Goal: Task Accomplishment & Management: Use online tool/utility

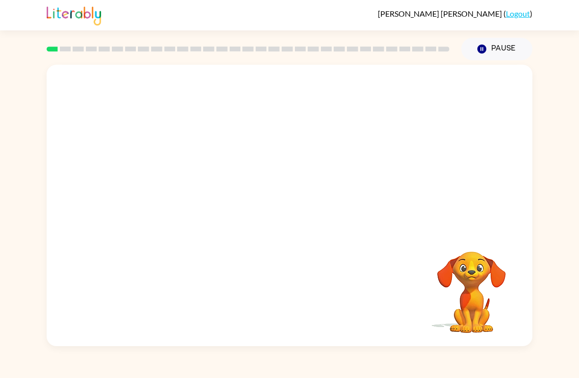
click at [9, 220] on div "Your browser must support playing .mp4 files to use Literably. Please try using…" at bounding box center [289, 203] width 579 height 286
click at [492, 81] on div "Your browser must support playing .mp4 files to use Literably. Please try using…" at bounding box center [289, 205] width 485 height 281
click at [560, 17] on div "[PERSON_NAME] ( Logout )" at bounding box center [289, 15] width 579 height 30
click at [292, 216] on icon "button" at bounding box center [289, 210] width 17 height 17
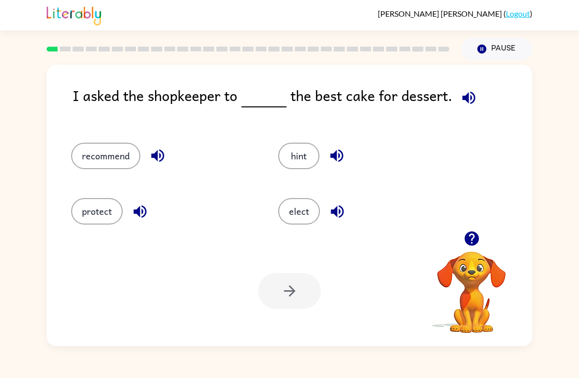
click at [305, 204] on button "elect" at bounding box center [299, 211] width 42 height 26
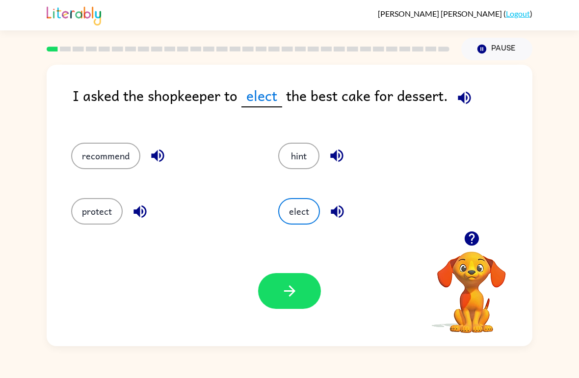
click at [290, 281] on button "button" at bounding box center [289, 291] width 63 height 36
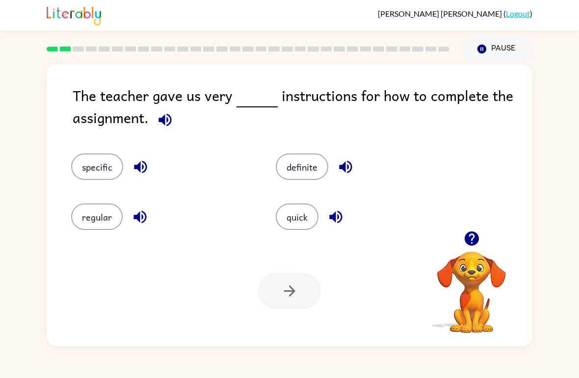
click at [81, 172] on button "specific" at bounding box center [97, 166] width 52 height 26
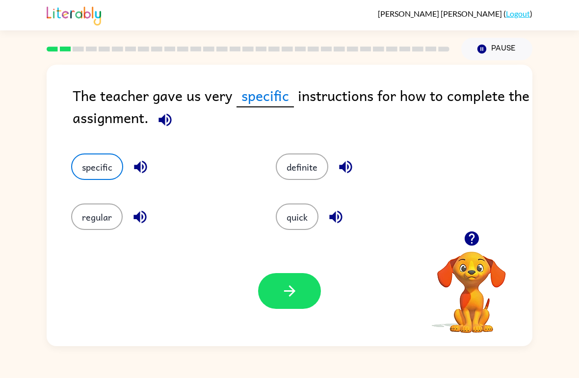
click at [287, 292] on icon "button" at bounding box center [288, 290] width 11 height 11
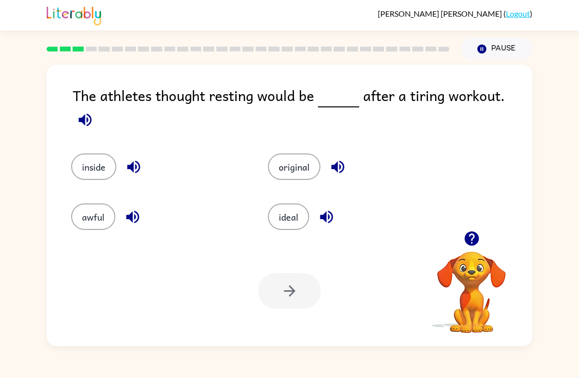
click at [96, 206] on button "awful" at bounding box center [93, 216] width 44 height 26
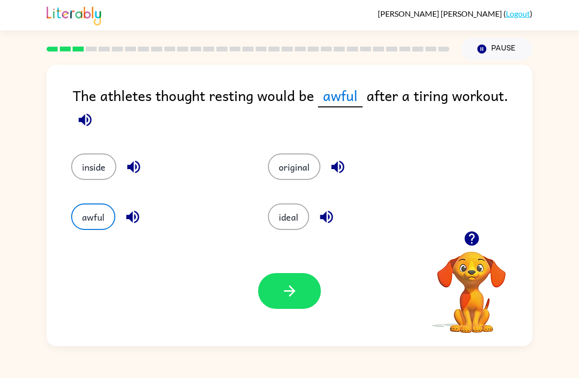
click at [93, 157] on button "inside" at bounding box center [93, 166] width 45 height 26
click at [296, 304] on button "button" at bounding box center [289, 291] width 63 height 36
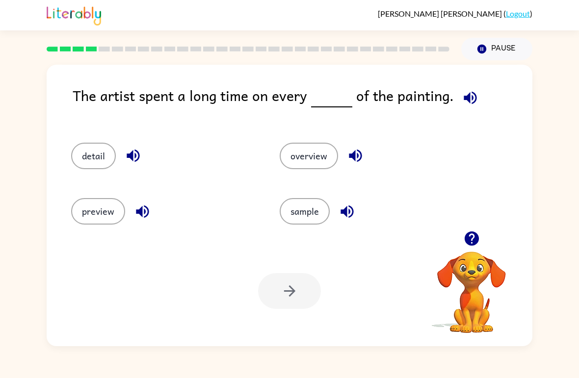
click at [99, 148] on button "detail" at bounding box center [93, 156] width 45 height 26
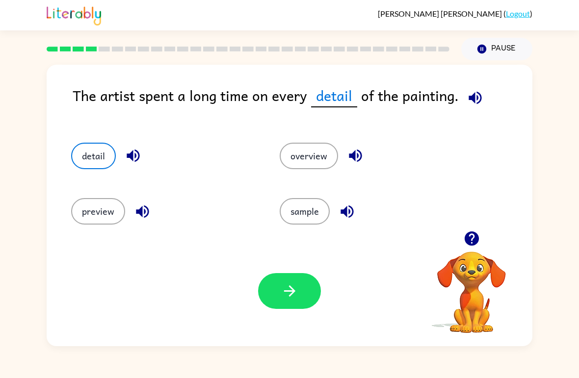
click at [301, 298] on button "button" at bounding box center [289, 291] width 63 height 36
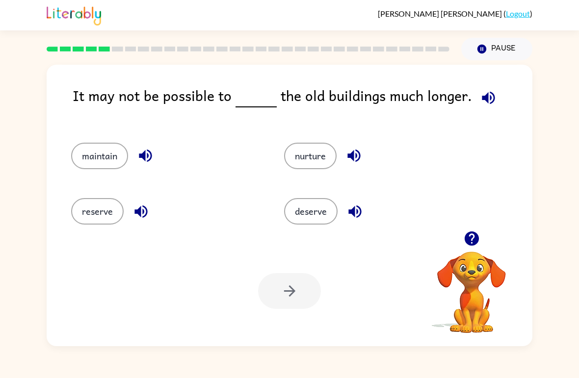
click at [92, 161] on button "maintain" at bounding box center [99, 156] width 57 height 26
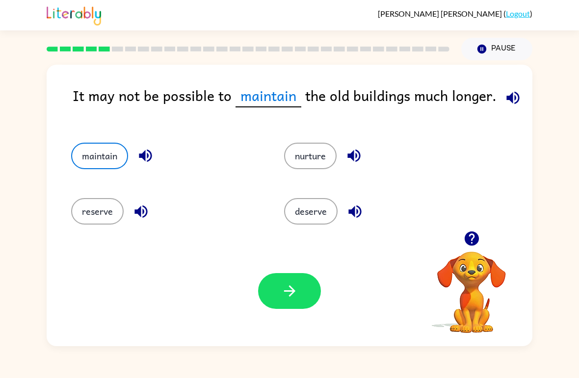
click at [305, 299] on button "button" at bounding box center [289, 291] width 63 height 36
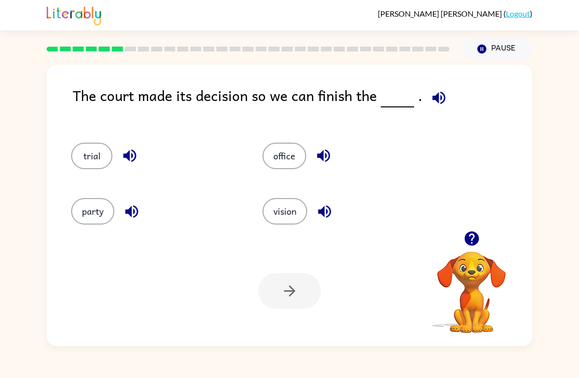
click at [93, 167] on button "trial" at bounding box center [91, 156] width 41 height 26
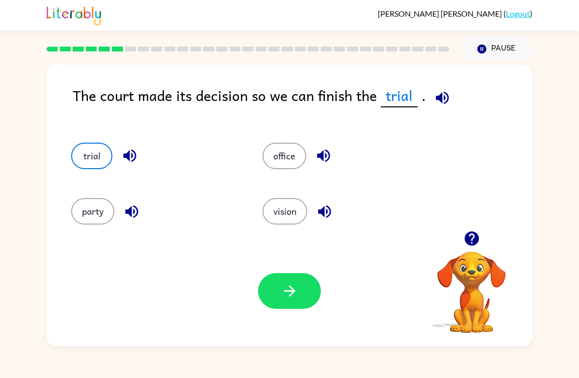
click at [280, 303] on button "button" at bounding box center [289, 291] width 63 height 36
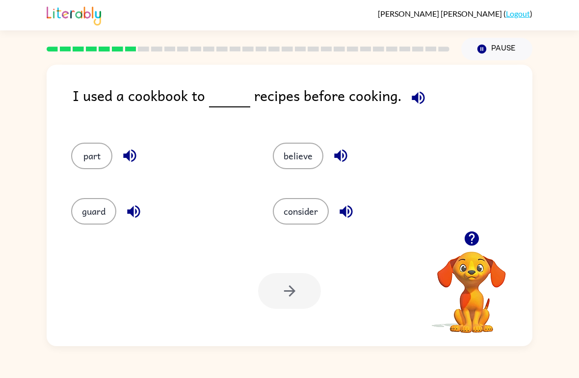
click at [97, 158] on button "part" at bounding box center [91, 156] width 41 height 26
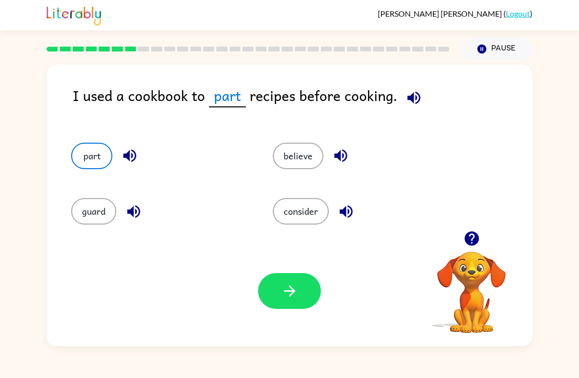
click at [92, 214] on button "guard" at bounding box center [93, 211] width 45 height 26
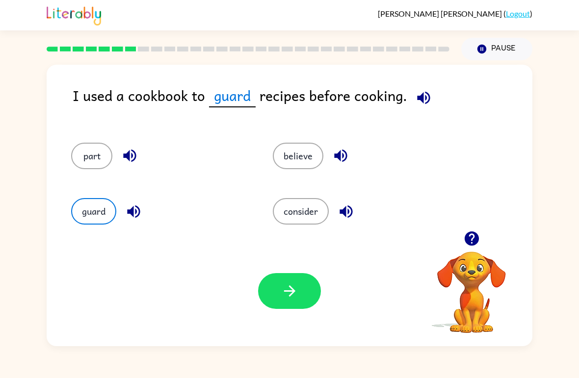
click at [279, 206] on button "consider" at bounding box center [301, 211] width 56 height 26
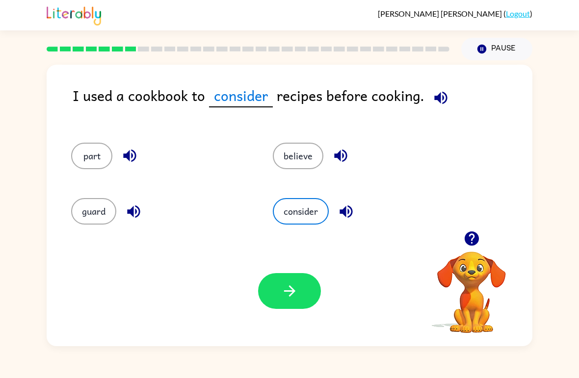
click at [317, 163] on button "believe" at bounding box center [298, 156] width 50 height 26
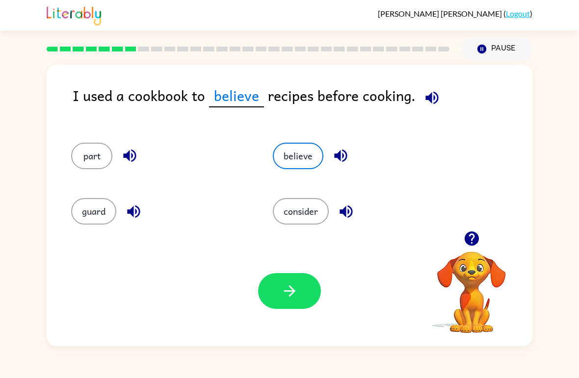
click at [344, 215] on icon "button" at bounding box center [345, 211] width 17 height 17
click at [311, 222] on button "consider" at bounding box center [301, 211] width 56 height 26
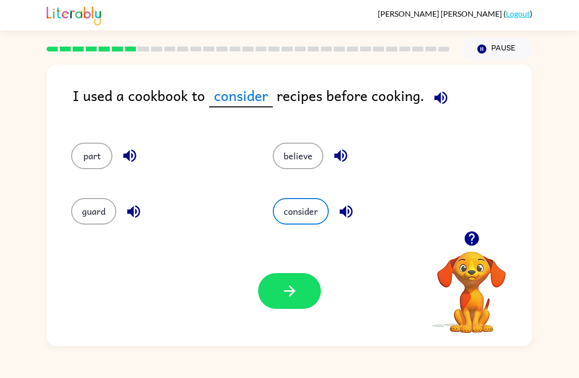
click at [309, 282] on button "button" at bounding box center [289, 291] width 63 height 36
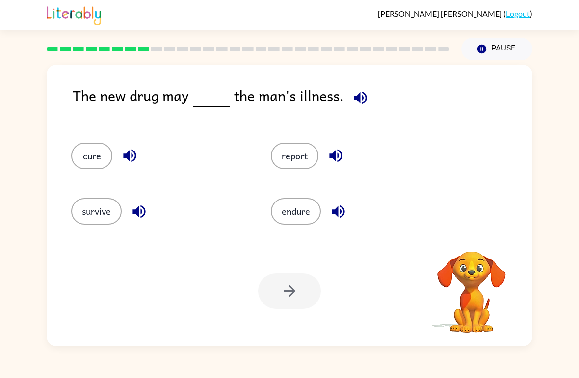
click at [306, 213] on button "endure" at bounding box center [296, 211] width 50 height 26
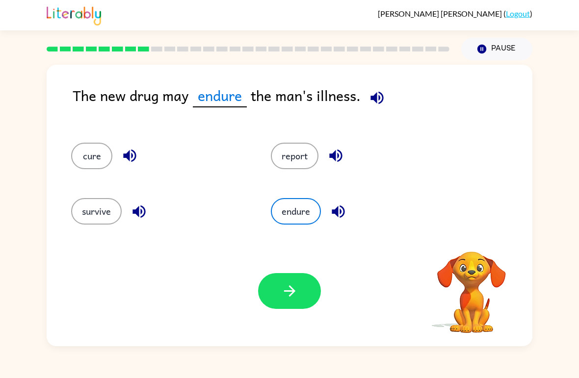
click at [313, 162] on button "report" at bounding box center [295, 156] width 48 height 26
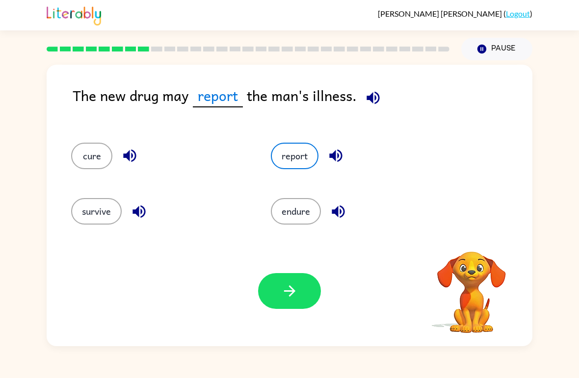
click at [316, 209] on button "endure" at bounding box center [296, 211] width 50 height 26
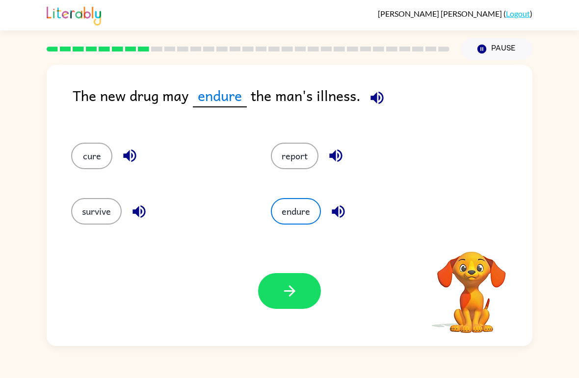
click at [97, 169] on button "cure" at bounding box center [91, 156] width 41 height 26
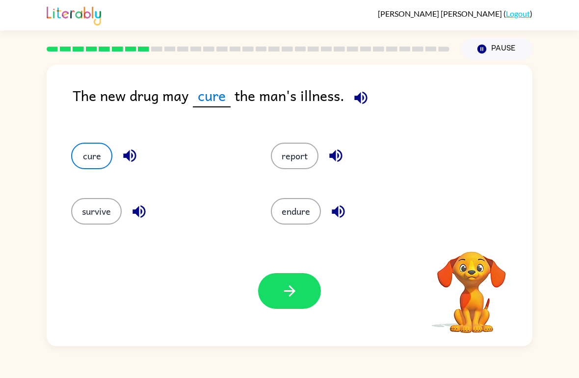
click at [99, 214] on button "survive" at bounding box center [96, 211] width 50 height 26
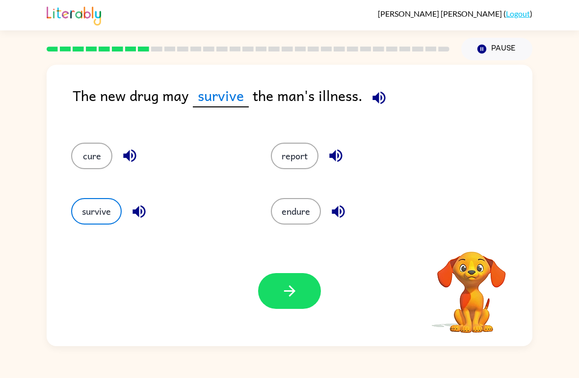
click at [309, 158] on button "report" at bounding box center [295, 156] width 48 height 26
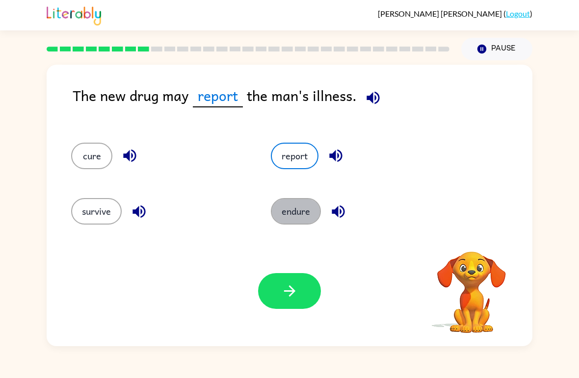
click at [317, 202] on button "endure" at bounding box center [296, 211] width 50 height 26
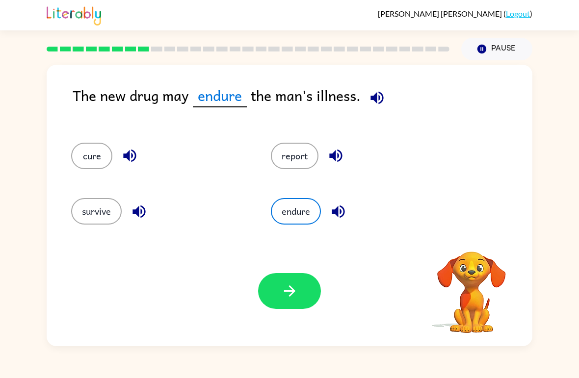
click at [307, 279] on button "button" at bounding box center [289, 291] width 63 height 36
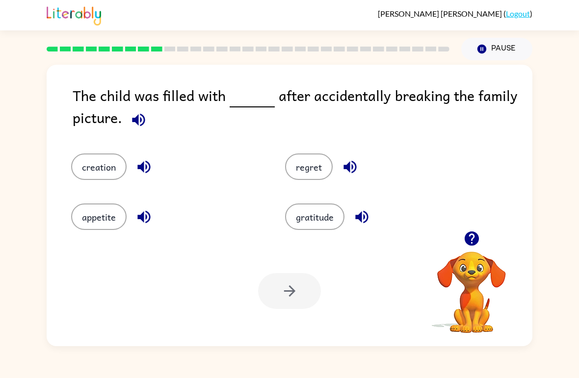
click at [319, 178] on button "regret" at bounding box center [309, 166] width 48 height 26
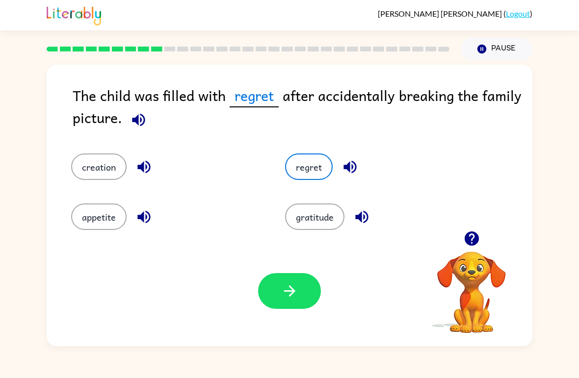
click at [304, 291] on button "button" at bounding box center [289, 291] width 63 height 36
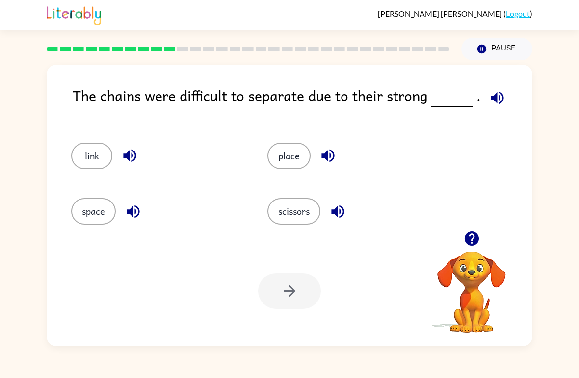
click at [303, 220] on button "scissors" at bounding box center [293, 211] width 53 height 26
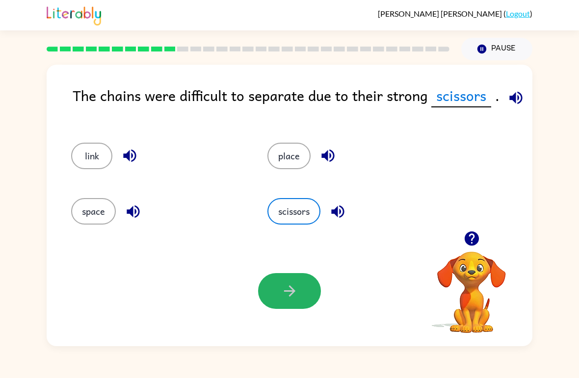
click at [307, 290] on button "button" at bounding box center [289, 291] width 63 height 36
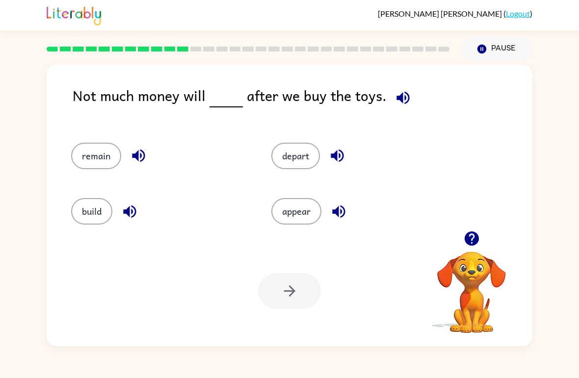
click at [99, 167] on button "remain" at bounding box center [96, 156] width 50 height 26
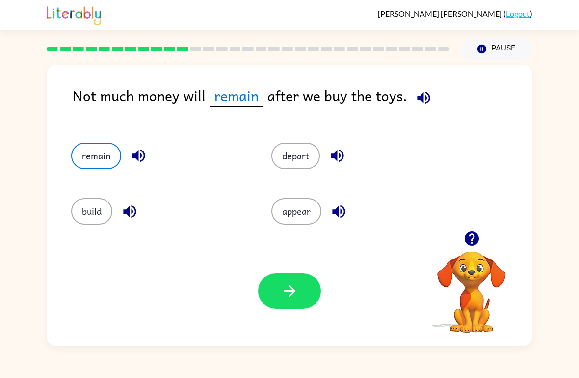
click at [297, 294] on icon "button" at bounding box center [289, 290] width 17 height 17
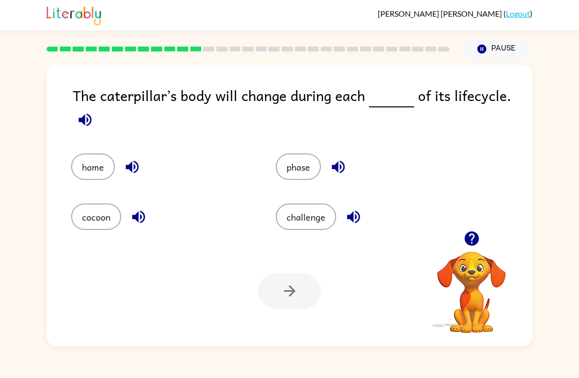
click at [314, 162] on button "phase" at bounding box center [298, 166] width 45 height 26
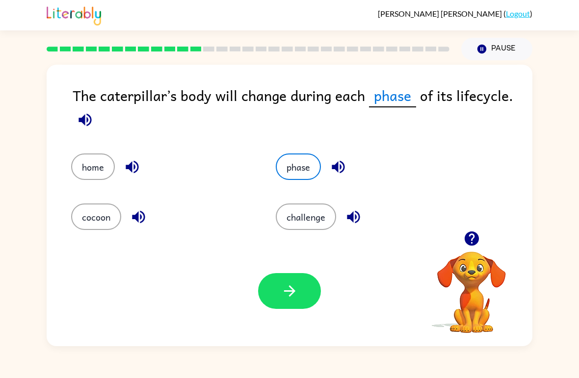
click at [303, 291] on button "button" at bounding box center [289, 291] width 63 height 36
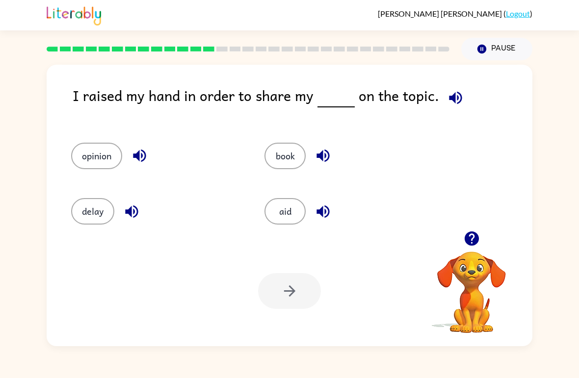
click at [86, 169] on button "opinion" at bounding box center [96, 156] width 51 height 26
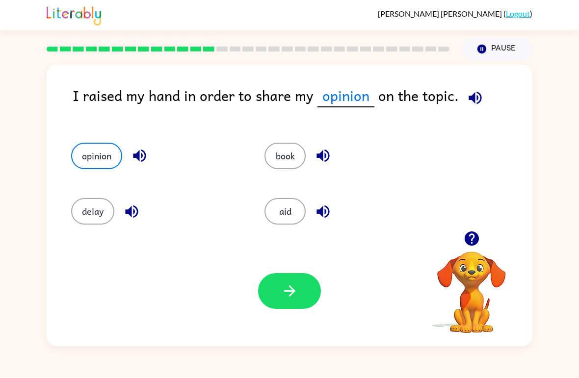
click at [304, 230] on div "aid" at bounding box center [342, 206] width 193 height 55
click at [301, 208] on button "aid" at bounding box center [284, 211] width 41 height 26
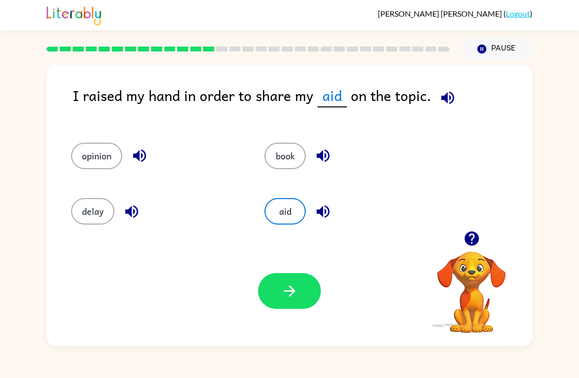
click at [296, 159] on button "book" at bounding box center [284, 156] width 41 height 26
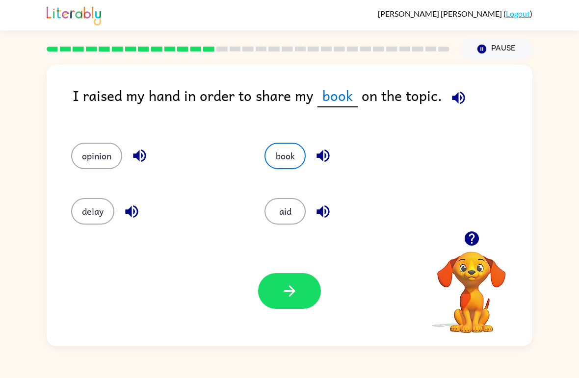
click at [93, 223] on button "delay" at bounding box center [92, 211] width 43 height 26
click at [69, 162] on div "opinion" at bounding box center [148, 151] width 193 height 55
click at [72, 156] on button "opinion" at bounding box center [96, 156] width 51 height 26
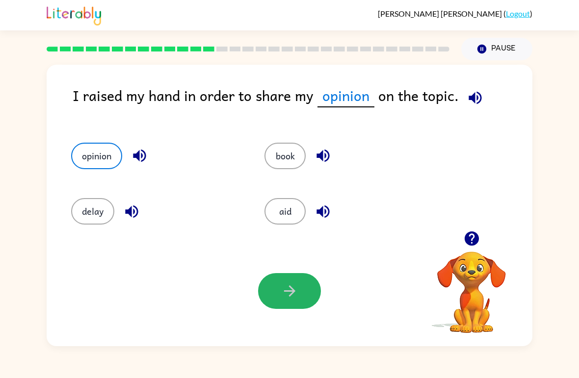
click at [293, 292] on icon "button" at bounding box center [288, 290] width 11 height 11
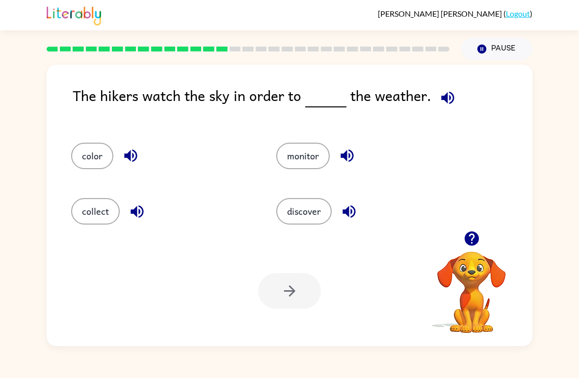
click at [306, 213] on button "discover" at bounding box center [303, 211] width 55 height 26
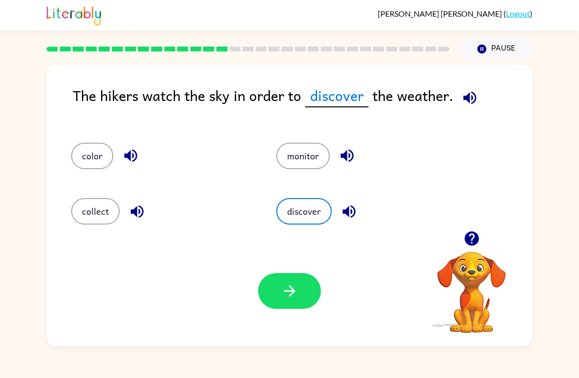
click at [92, 224] on button "collect" at bounding box center [95, 211] width 49 height 26
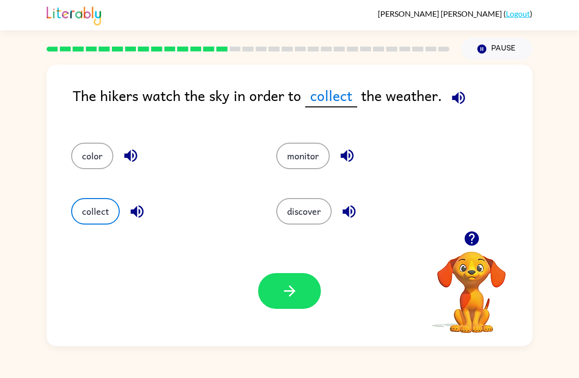
click at [314, 215] on button "discover" at bounding box center [303, 211] width 55 height 26
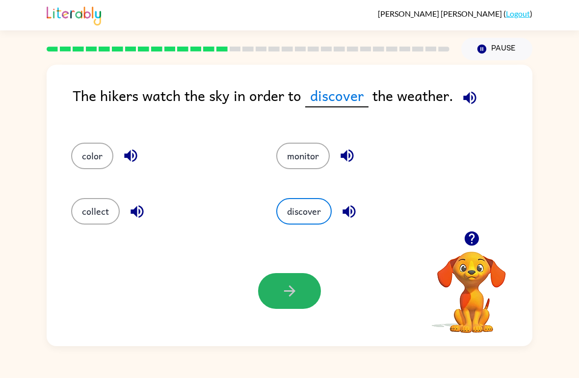
click at [302, 297] on button "button" at bounding box center [289, 291] width 63 height 36
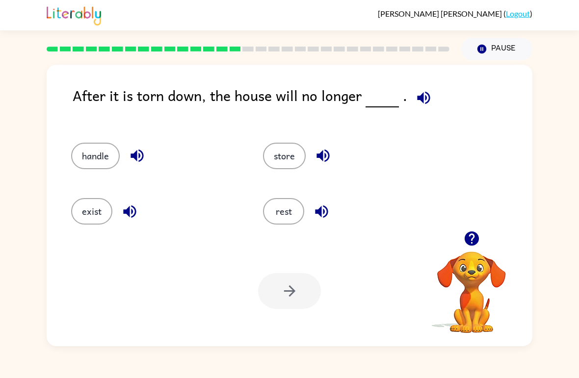
click at [87, 211] on button "exist" at bounding box center [91, 211] width 41 height 26
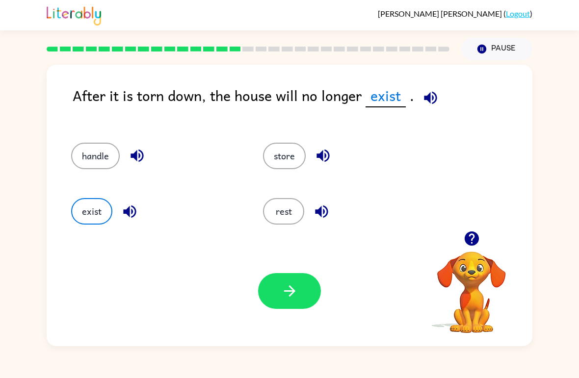
click at [311, 290] on button "button" at bounding box center [289, 291] width 63 height 36
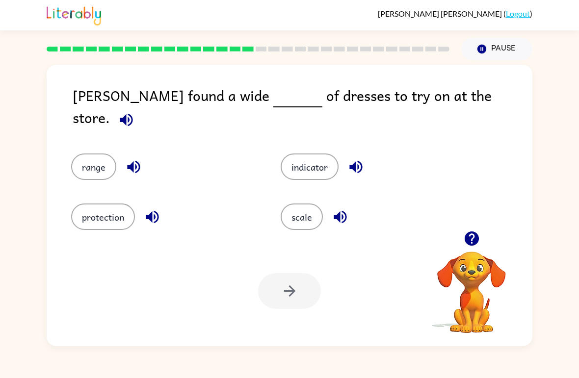
click at [85, 153] on button "range" at bounding box center [93, 166] width 45 height 26
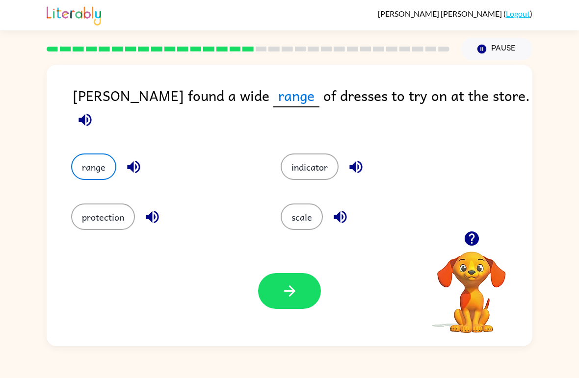
click at [312, 204] on button "scale" at bounding box center [301, 216] width 42 height 26
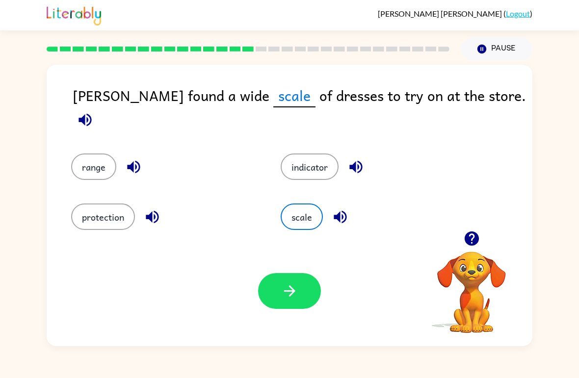
click at [289, 161] on button "indicator" at bounding box center [309, 166] width 58 height 26
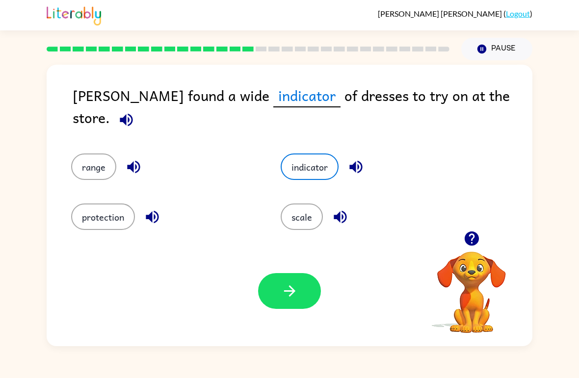
click at [113, 213] on button "protection" at bounding box center [103, 216] width 64 height 26
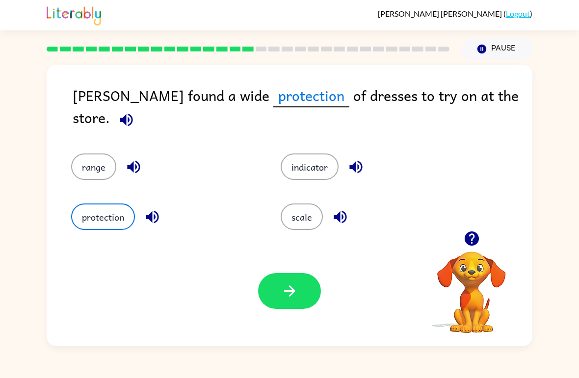
click at [300, 224] on button "scale" at bounding box center [301, 216] width 42 height 26
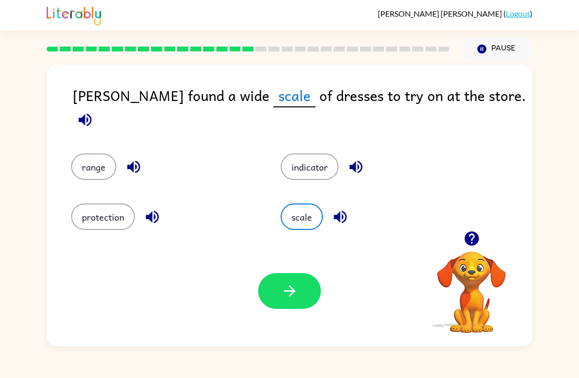
click at [315, 169] on button "indicator" at bounding box center [309, 166] width 58 height 26
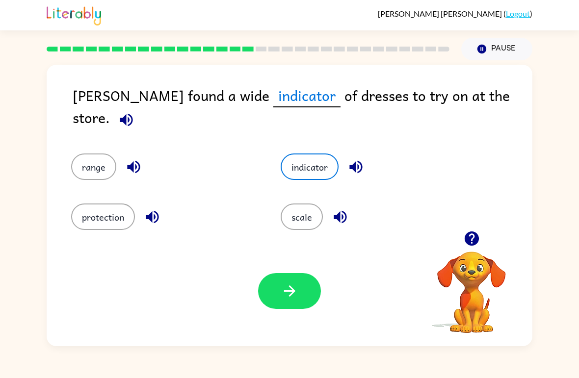
click at [303, 283] on button "button" at bounding box center [289, 291] width 63 height 36
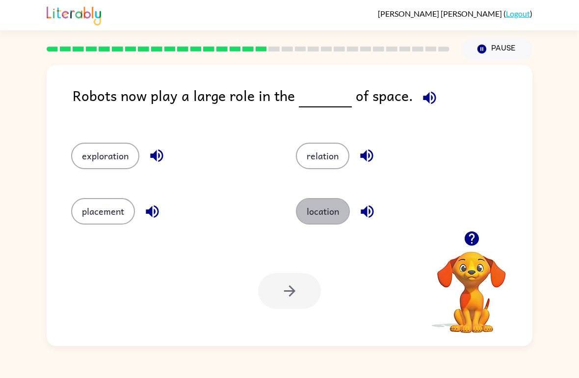
click at [327, 223] on button "location" at bounding box center [323, 211] width 54 height 26
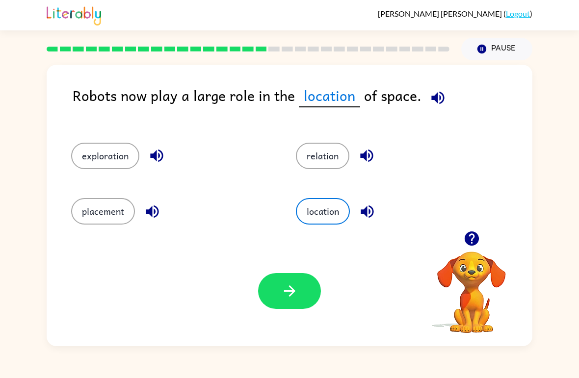
click at [276, 284] on button "button" at bounding box center [289, 291] width 63 height 36
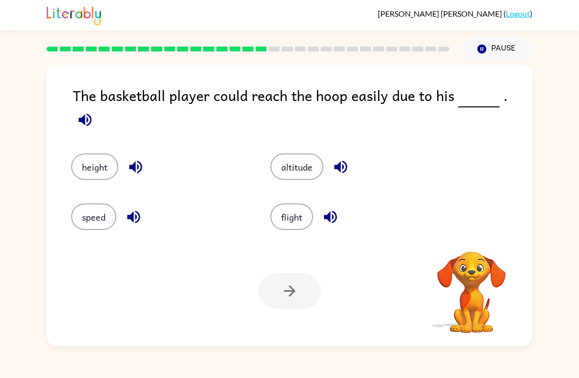
click at [309, 290] on div at bounding box center [289, 291] width 63 height 36
click at [292, 298] on div at bounding box center [289, 291] width 63 height 36
click at [96, 153] on button "height" at bounding box center [94, 166] width 47 height 26
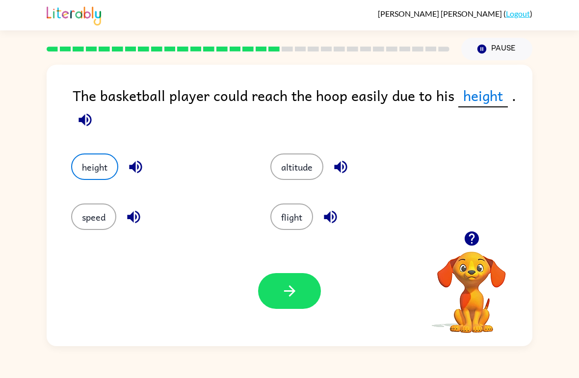
click at [289, 300] on button "button" at bounding box center [289, 291] width 63 height 36
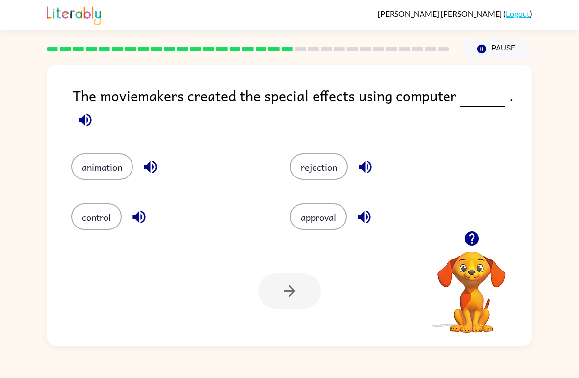
click at [333, 177] on button "rejection" at bounding box center [319, 166] width 58 height 26
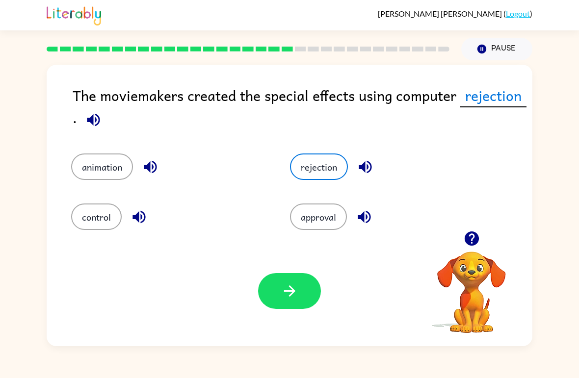
click at [327, 210] on button "approval" at bounding box center [318, 216] width 57 height 26
click at [102, 216] on button "control" at bounding box center [96, 216] width 50 height 26
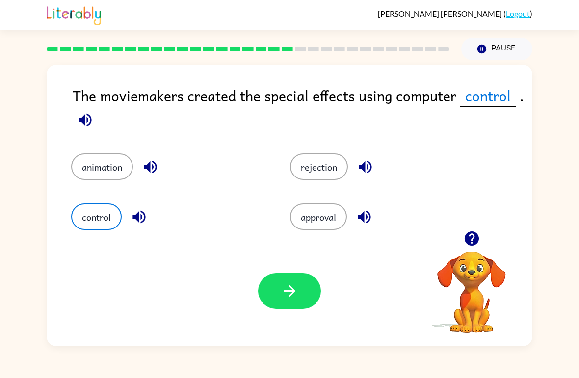
click at [137, 210] on icon "button" at bounding box center [138, 216] width 17 height 17
click at [326, 240] on div "Your browser must support playing .mp4 files to use Literably. Please try using…" at bounding box center [289, 291] width 485 height 110
click at [287, 280] on button "button" at bounding box center [289, 291] width 63 height 36
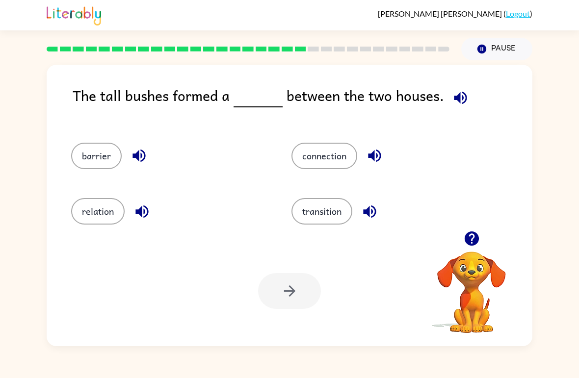
click at [100, 164] on button "barrier" at bounding box center [96, 156] width 50 height 26
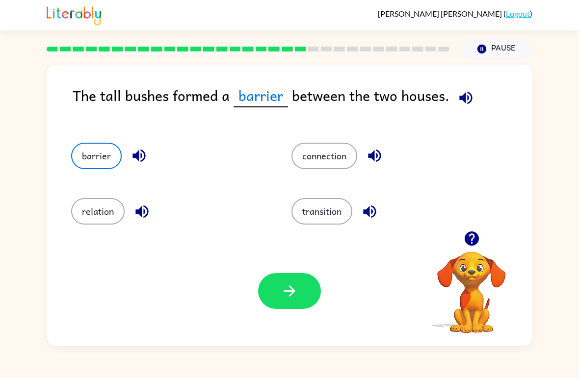
click at [306, 289] on button "button" at bounding box center [289, 291] width 63 height 36
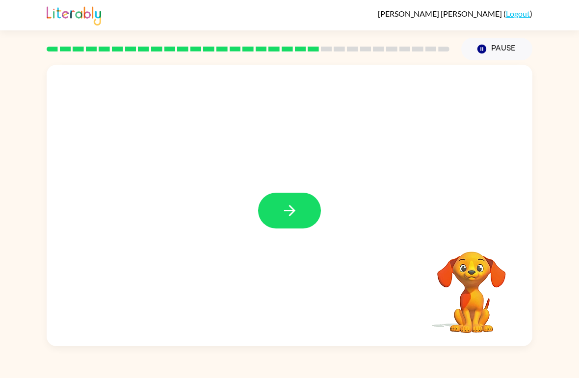
click at [305, 202] on button "button" at bounding box center [289, 211] width 63 height 36
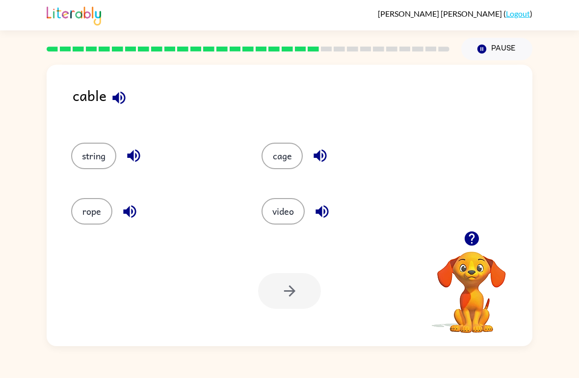
click at [89, 146] on button "string" at bounding box center [93, 156] width 45 height 26
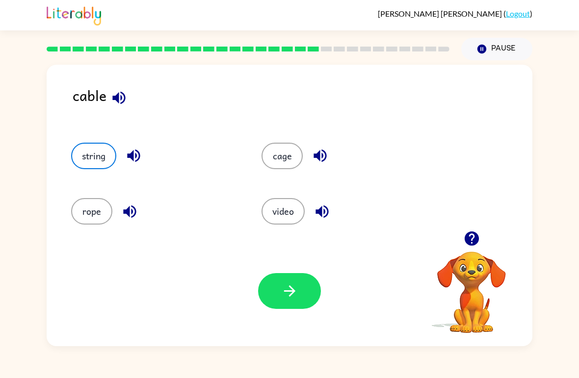
click at [85, 210] on button "rope" at bounding box center [91, 211] width 41 height 26
click at [81, 165] on button "string" at bounding box center [93, 156] width 45 height 26
click at [82, 216] on button "rope" at bounding box center [91, 211] width 41 height 26
click at [131, 99] on button "button" at bounding box center [118, 97] width 25 height 25
click at [125, 97] on icon "button" at bounding box center [118, 97] width 13 height 13
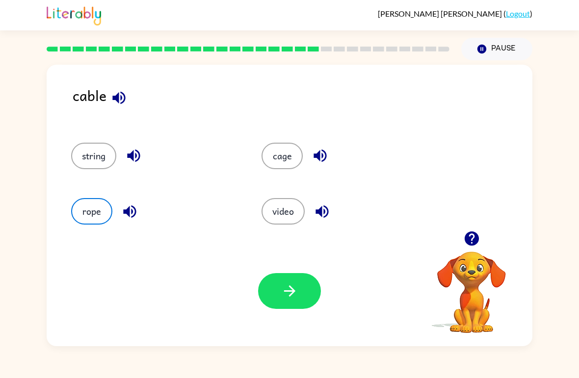
click at [287, 158] on button "cage" at bounding box center [281, 156] width 41 height 26
click at [112, 152] on button "string" at bounding box center [93, 156] width 45 height 26
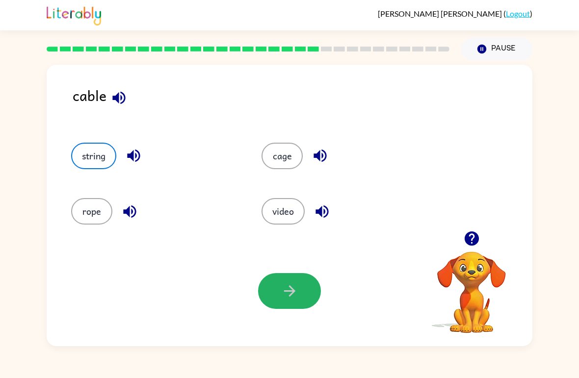
click at [311, 299] on button "button" at bounding box center [289, 291] width 63 height 36
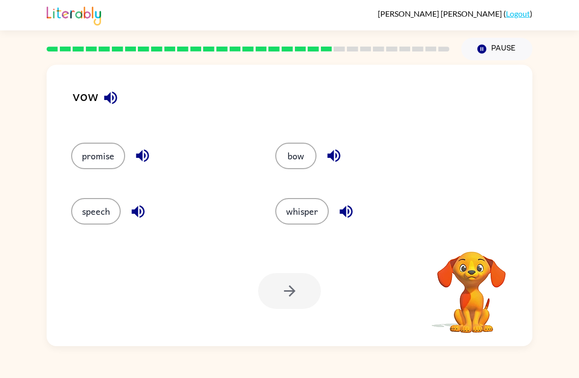
click at [114, 102] on icon "button" at bounding box center [110, 97] width 17 height 17
click at [304, 169] on button "bow" at bounding box center [295, 156] width 41 height 26
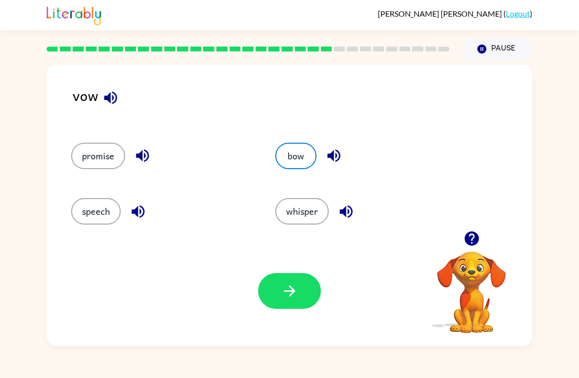
click at [295, 274] on button "button" at bounding box center [289, 291] width 63 height 36
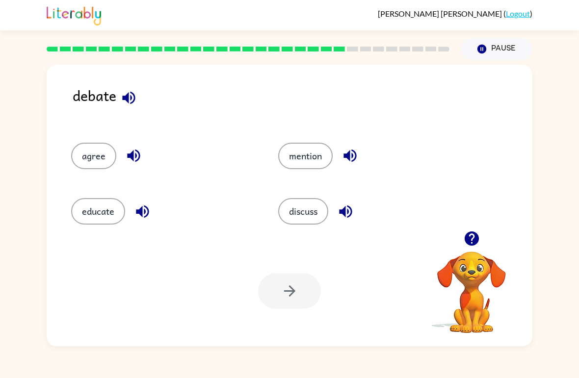
click at [137, 104] on icon "button" at bounding box center [128, 97] width 17 height 17
click at [105, 207] on button "educate" at bounding box center [98, 211] width 54 height 26
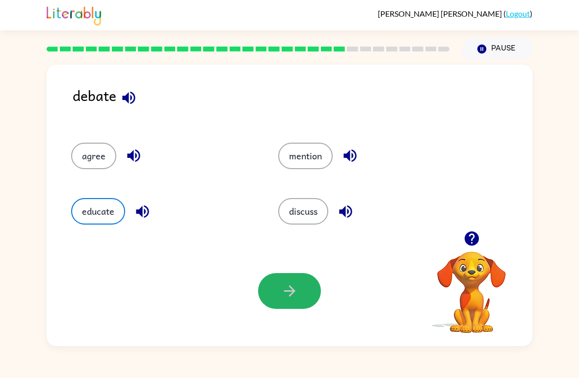
click at [291, 287] on icon "button" at bounding box center [288, 290] width 11 height 11
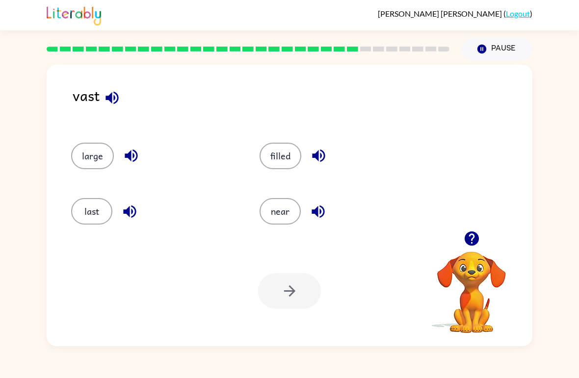
click at [84, 213] on button "last" at bounding box center [91, 211] width 41 height 26
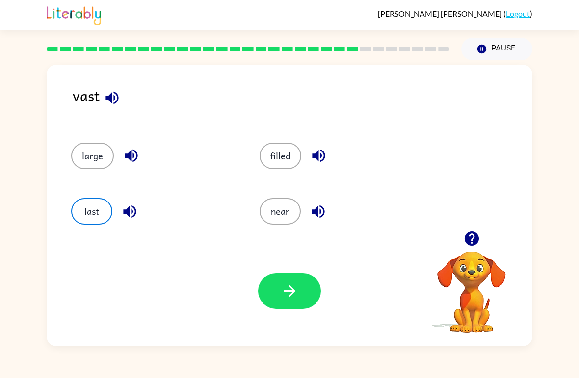
click at [115, 98] on icon "button" at bounding box center [111, 97] width 17 height 17
click at [113, 100] on icon "button" at bounding box center [111, 97] width 17 height 17
click at [299, 290] on button "button" at bounding box center [289, 291] width 63 height 36
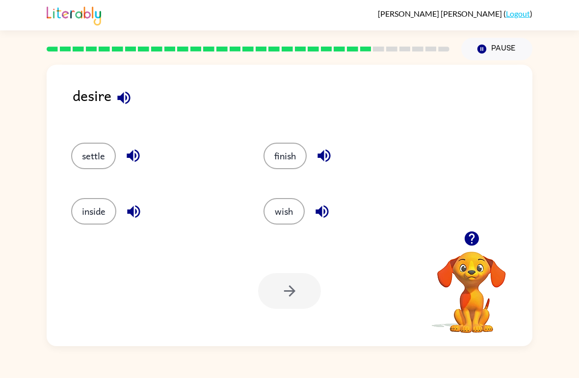
click at [76, 153] on button "settle" at bounding box center [93, 156] width 45 height 26
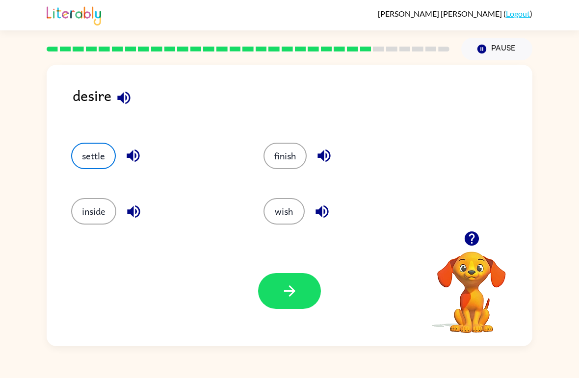
click at [300, 283] on button "button" at bounding box center [289, 291] width 63 height 36
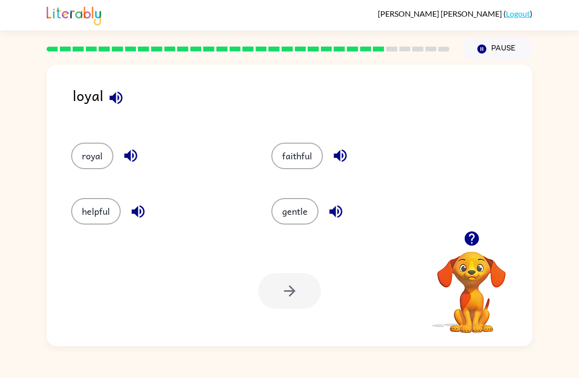
click at [85, 168] on button "royal" at bounding box center [92, 156] width 42 height 26
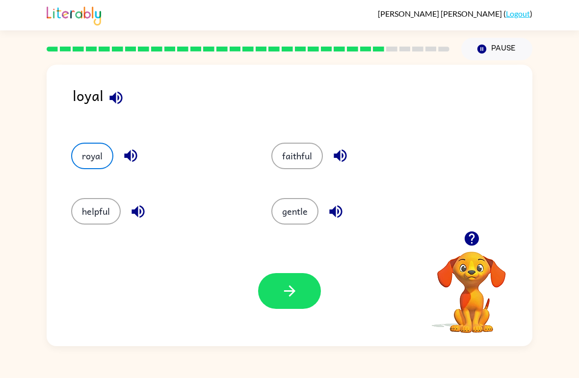
click at [312, 212] on button "gentle" at bounding box center [294, 211] width 47 height 26
click at [91, 153] on button "royal" at bounding box center [92, 156] width 42 height 26
click at [136, 155] on icon "button" at bounding box center [130, 156] width 13 height 13
click at [297, 303] on button "button" at bounding box center [289, 291] width 63 height 36
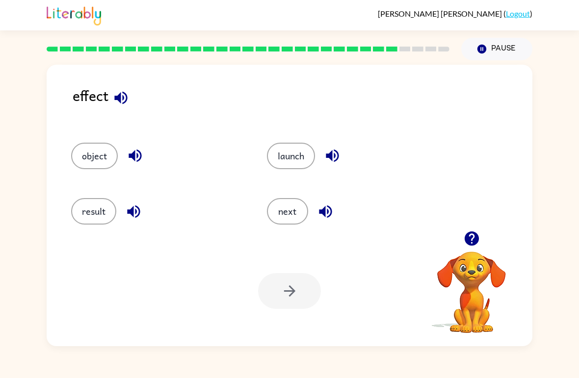
click at [87, 210] on button "result" at bounding box center [93, 211] width 45 height 26
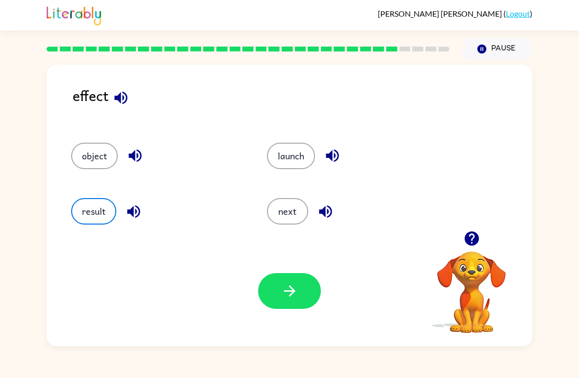
click at [303, 287] on button "button" at bounding box center [289, 291] width 63 height 36
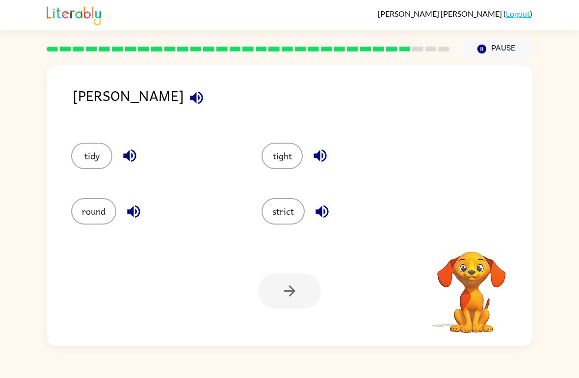
click at [531, 174] on div "stern tidy tight round strict Your browser must support playing .mp4 files to u…" at bounding box center [289, 205] width 485 height 281
click at [97, 162] on button "tidy" at bounding box center [91, 156] width 41 height 26
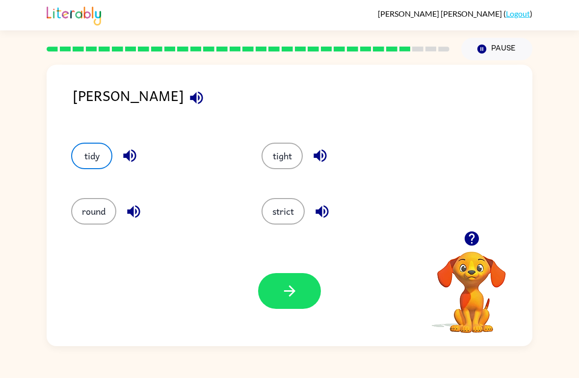
click at [298, 309] on button "button" at bounding box center [289, 291] width 63 height 36
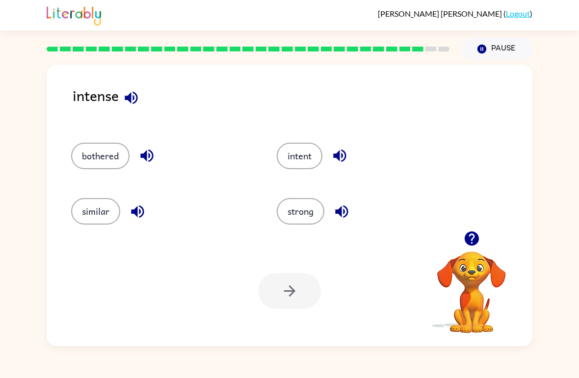
click at [306, 149] on button "intent" at bounding box center [300, 156] width 46 height 26
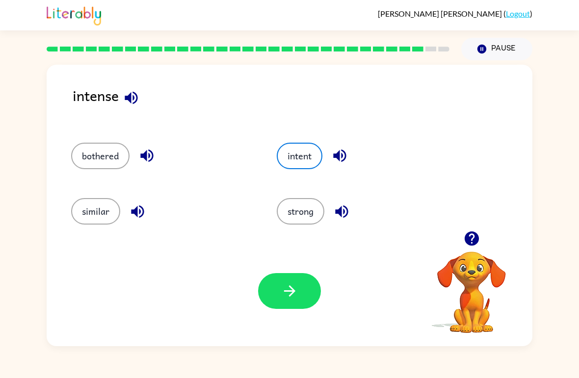
click at [307, 287] on button "button" at bounding box center [289, 291] width 63 height 36
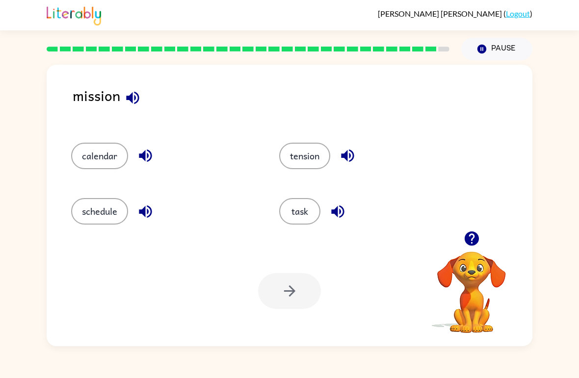
click at [305, 207] on button "task" at bounding box center [299, 211] width 41 height 26
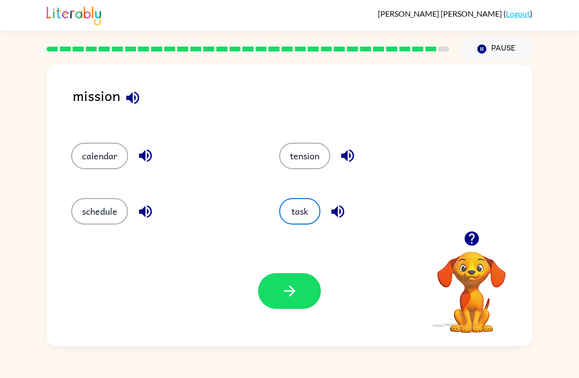
click at [303, 286] on button "button" at bounding box center [289, 291] width 63 height 36
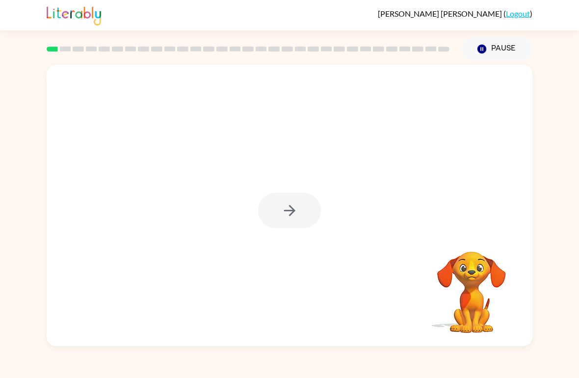
click at [327, 208] on div at bounding box center [289, 205] width 485 height 281
click at [304, 213] on div at bounding box center [289, 211] width 63 height 36
click at [307, 226] on button "button" at bounding box center [289, 211] width 63 height 36
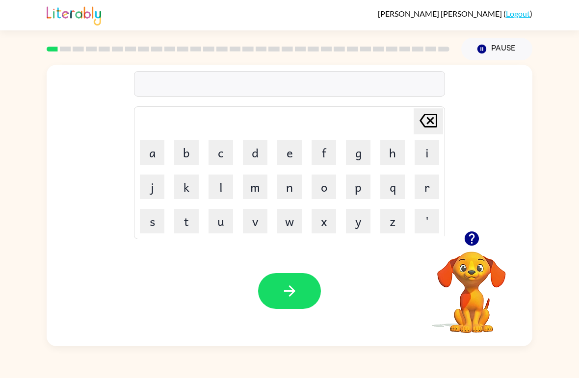
click at [471, 246] on icon "button" at bounding box center [471, 238] width 14 height 14
click at [191, 153] on button "b" at bounding box center [186, 152] width 25 height 25
click at [322, 191] on button "o" at bounding box center [323, 187] width 25 height 25
click at [433, 191] on button "r" at bounding box center [426, 187] width 25 height 25
click at [251, 151] on button "d" at bounding box center [255, 152] width 25 height 25
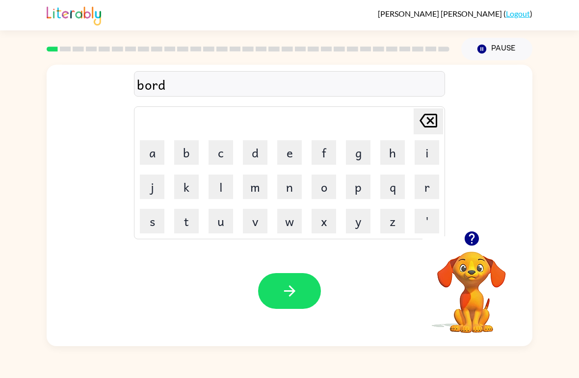
click at [281, 148] on button "e" at bounding box center [289, 152] width 25 height 25
click at [425, 185] on button "r" at bounding box center [426, 187] width 25 height 25
click at [276, 315] on div "Your browser must support playing .mp4 files to use Literably. Please try using…" at bounding box center [289, 291] width 485 height 110
click at [283, 281] on button "button" at bounding box center [289, 291] width 63 height 36
click at [475, 239] on icon "button" at bounding box center [471, 238] width 14 height 14
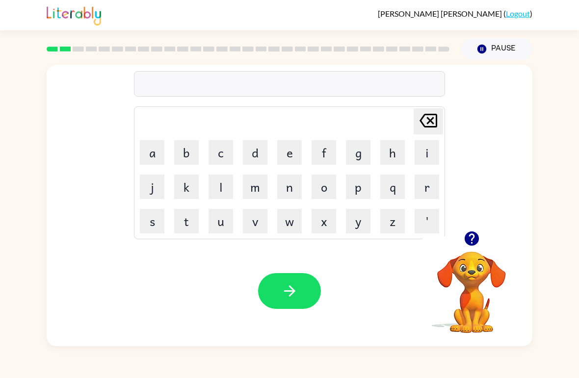
click at [427, 191] on button "r" at bounding box center [426, 187] width 25 height 25
click at [326, 188] on button "o" at bounding box center [323, 187] width 25 height 25
click at [231, 223] on button "u" at bounding box center [220, 221] width 25 height 25
click at [299, 181] on button "n" at bounding box center [289, 187] width 25 height 25
click at [251, 155] on button "d" at bounding box center [255, 152] width 25 height 25
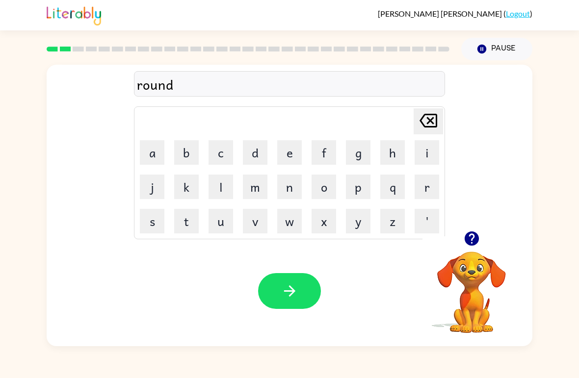
click at [305, 292] on button "button" at bounding box center [289, 291] width 63 height 36
click at [470, 234] on icon "button" at bounding box center [471, 238] width 17 height 17
click at [262, 194] on button "m" at bounding box center [255, 187] width 25 height 25
click at [150, 155] on button "a" at bounding box center [152, 152] width 25 height 25
click at [223, 145] on button "c" at bounding box center [220, 152] width 25 height 25
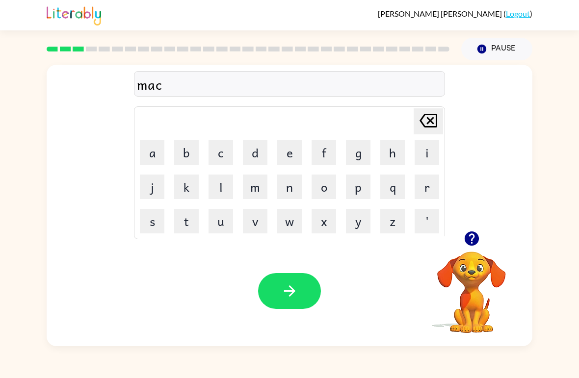
click at [390, 151] on button "h" at bounding box center [392, 152] width 25 height 25
click at [423, 151] on button "i" at bounding box center [426, 152] width 25 height 25
click at [287, 193] on button "n" at bounding box center [289, 187] width 25 height 25
click at [288, 150] on button "e" at bounding box center [289, 152] width 25 height 25
click at [292, 292] on icon "button" at bounding box center [288, 290] width 11 height 11
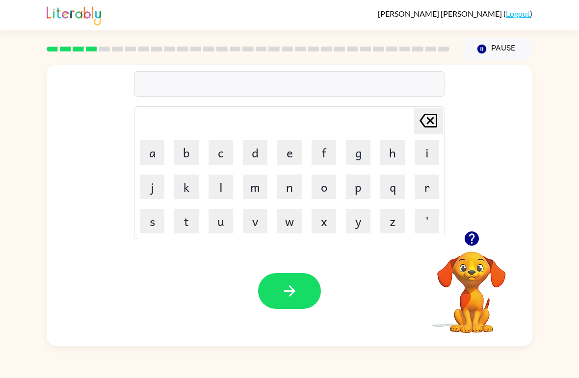
click at [185, 219] on button "t" at bounding box center [186, 221] width 25 height 25
click at [428, 191] on button "r" at bounding box center [426, 187] width 25 height 25
click at [151, 152] on button "a" at bounding box center [152, 152] width 25 height 25
click at [423, 153] on button "i" at bounding box center [426, 152] width 25 height 25
click at [289, 190] on button "n" at bounding box center [289, 187] width 25 height 25
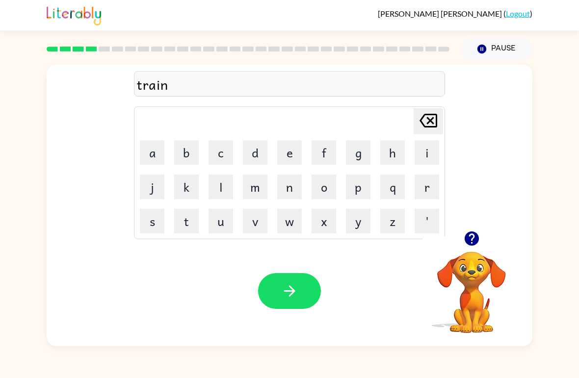
click at [294, 306] on button "button" at bounding box center [289, 291] width 63 height 36
click at [260, 158] on button "d" at bounding box center [255, 152] width 25 height 25
click at [285, 151] on button "e" at bounding box center [289, 152] width 25 height 25
click at [327, 150] on button "f" at bounding box center [323, 152] width 25 height 25
click at [291, 150] on button "e" at bounding box center [289, 152] width 25 height 25
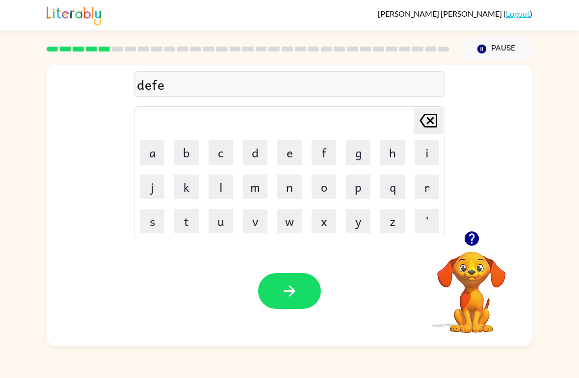
click at [293, 184] on button "n" at bounding box center [289, 187] width 25 height 25
click at [158, 227] on button "s" at bounding box center [152, 221] width 25 height 25
click at [430, 148] on button "i" at bounding box center [426, 152] width 25 height 25
click at [257, 225] on button "v" at bounding box center [255, 221] width 25 height 25
click at [286, 148] on button "e" at bounding box center [289, 152] width 25 height 25
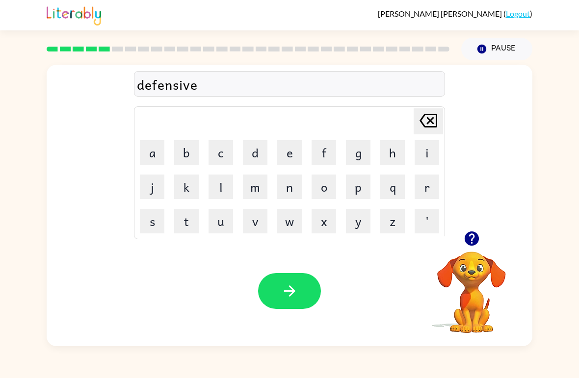
click at [294, 290] on icon "button" at bounding box center [289, 290] width 17 height 17
click at [261, 225] on button "v" at bounding box center [255, 221] width 25 height 25
click at [159, 153] on button "a" at bounding box center [152, 152] width 25 height 25
click at [215, 156] on button "c" at bounding box center [220, 152] width 25 height 25
click at [142, 151] on button "a" at bounding box center [152, 152] width 25 height 25
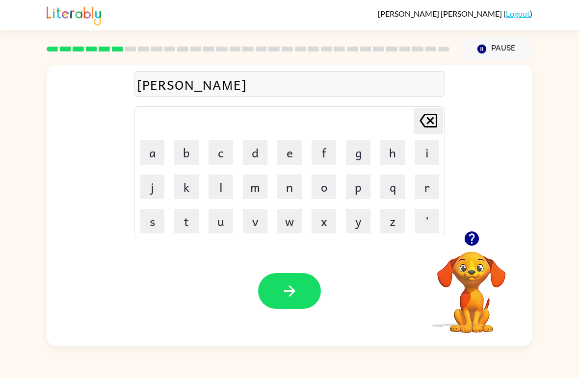
click at [180, 216] on button "t" at bounding box center [186, 221] width 25 height 25
click at [428, 157] on button "i" at bounding box center [426, 152] width 25 height 25
click at [322, 192] on button "o" at bounding box center [323, 187] width 25 height 25
click at [293, 186] on button "n" at bounding box center [289, 187] width 25 height 25
click at [300, 299] on button "button" at bounding box center [289, 291] width 63 height 36
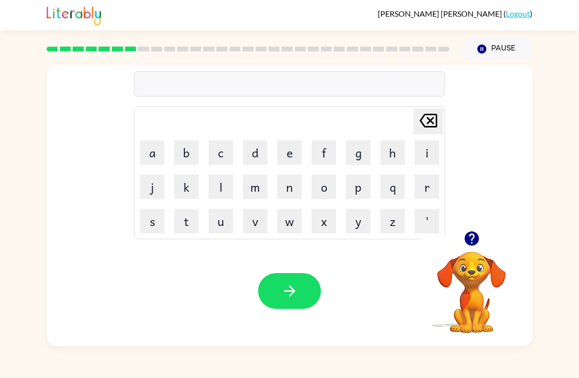
click at [365, 181] on button "p" at bounding box center [358, 187] width 25 height 25
click at [323, 184] on button "o" at bounding box center [323, 187] width 25 height 25
click at [261, 148] on button "d" at bounding box center [255, 152] width 25 height 25
click at [253, 157] on button "d" at bounding box center [255, 152] width 25 height 25
click at [217, 191] on button "l" at bounding box center [220, 187] width 25 height 25
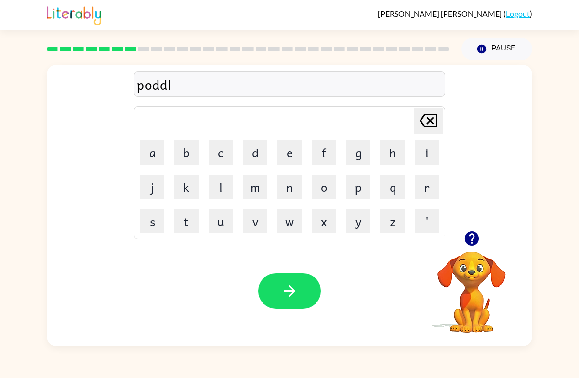
click at [283, 157] on button "e" at bounding box center [289, 152] width 25 height 25
click at [432, 119] on icon at bounding box center [428, 121] width 18 height 14
click at [431, 119] on icon at bounding box center [428, 121] width 18 height 14
click at [435, 118] on icon at bounding box center [428, 121] width 18 height 14
click at [435, 117] on icon at bounding box center [428, 121] width 18 height 14
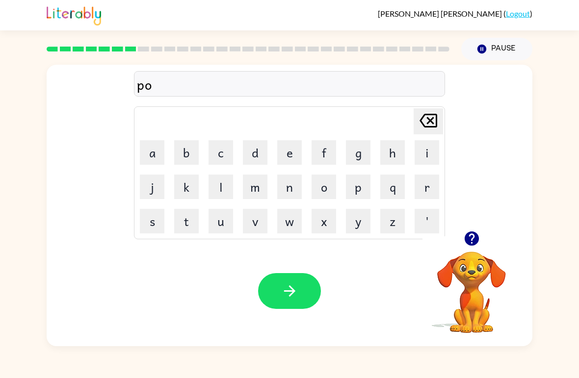
click at [256, 146] on button "d" at bounding box center [255, 152] width 25 height 25
click at [232, 186] on button "l" at bounding box center [220, 187] width 25 height 25
click at [226, 183] on button "l" at bounding box center [220, 187] width 25 height 25
click at [295, 153] on button "e" at bounding box center [289, 152] width 25 height 25
click at [433, 121] on icon "[PERSON_NAME] last character input" at bounding box center [428, 121] width 24 height 24
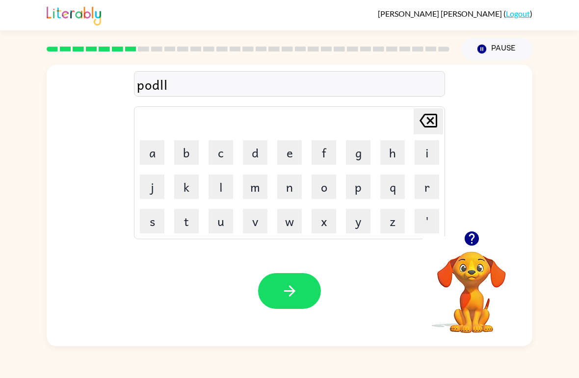
click at [433, 121] on icon "[PERSON_NAME] last character input" at bounding box center [428, 121] width 24 height 24
click at [435, 123] on icon at bounding box center [428, 121] width 18 height 14
click at [249, 164] on button "d" at bounding box center [255, 152] width 25 height 25
click at [224, 177] on button "l" at bounding box center [220, 187] width 25 height 25
click at [286, 157] on button "e" at bounding box center [289, 152] width 25 height 25
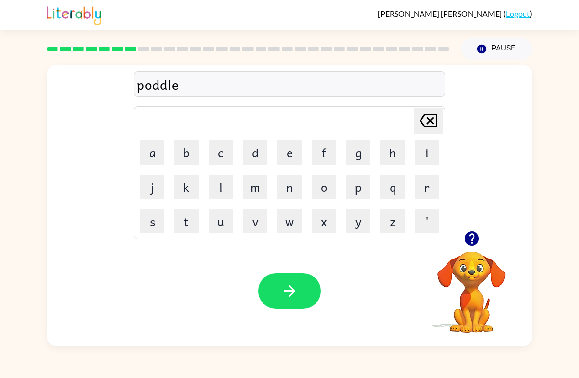
click at [312, 297] on button "button" at bounding box center [289, 291] width 63 height 36
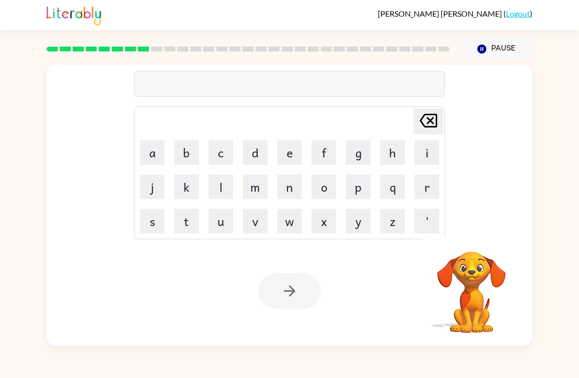
click at [249, 198] on button "m" at bounding box center [255, 187] width 25 height 25
click at [423, 149] on button "i" at bounding box center [426, 152] width 25 height 25
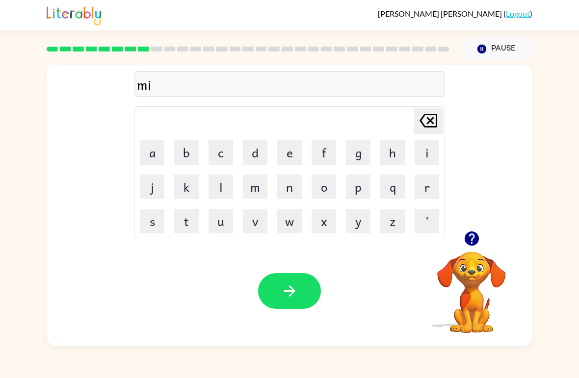
click at [428, 184] on button "r" at bounding box center [426, 187] width 25 height 25
click at [155, 159] on button "a" at bounding box center [152, 152] width 25 height 25
click at [226, 150] on button "c" at bounding box center [220, 152] width 25 height 25
click at [219, 184] on button "l" at bounding box center [220, 187] width 25 height 25
click at [283, 148] on button "e" at bounding box center [289, 152] width 25 height 25
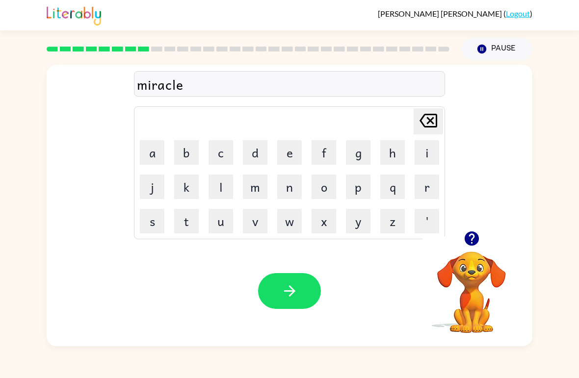
click at [429, 114] on icon at bounding box center [428, 121] width 18 height 14
click at [475, 243] on icon "button" at bounding box center [471, 238] width 14 height 14
click at [149, 154] on button "a" at bounding box center [152, 152] width 25 height 25
click at [205, 179] on td "l" at bounding box center [220, 186] width 33 height 33
click at [216, 184] on button "l" at bounding box center [220, 187] width 25 height 25
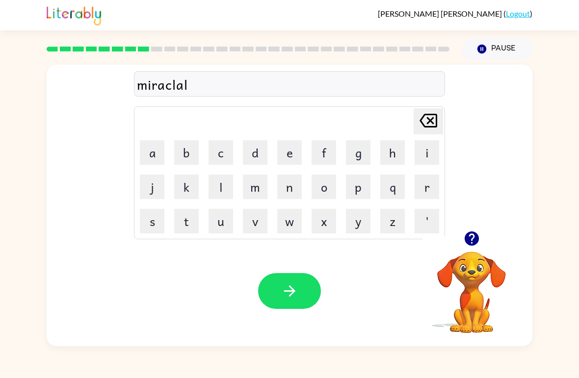
click at [426, 119] on icon "[PERSON_NAME] last character input" at bounding box center [428, 121] width 24 height 24
click at [435, 118] on icon at bounding box center [428, 121] width 18 height 14
click at [291, 153] on button "e" at bounding box center [289, 152] width 25 height 25
click at [434, 121] on icon "[PERSON_NAME] last character input" at bounding box center [428, 121] width 24 height 24
click at [159, 145] on button "a" at bounding box center [152, 152] width 25 height 25
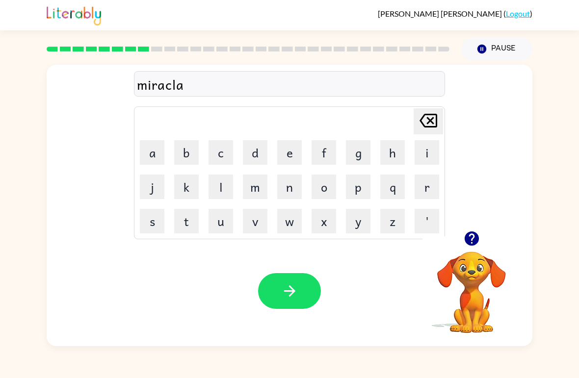
click at [474, 236] on icon "button" at bounding box center [471, 238] width 14 height 14
click at [429, 125] on icon "[PERSON_NAME] last character input" at bounding box center [428, 121] width 24 height 24
click at [436, 118] on icon at bounding box center [428, 121] width 18 height 14
click at [146, 151] on button "a" at bounding box center [152, 152] width 25 height 25
click at [215, 185] on button "l" at bounding box center [220, 187] width 25 height 25
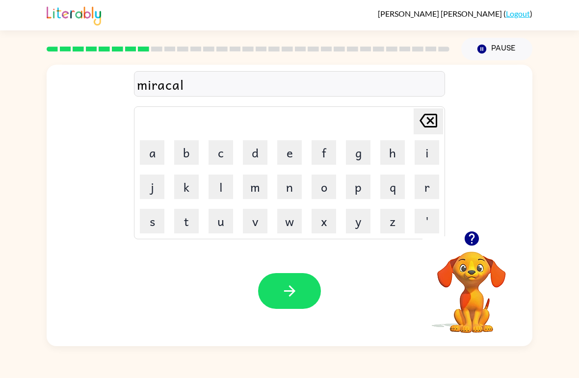
click at [428, 116] on icon "[PERSON_NAME] last character input" at bounding box center [428, 121] width 24 height 24
click at [428, 111] on icon "[PERSON_NAME] last character input" at bounding box center [428, 121] width 24 height 24
click at [145, 152] on button "a" at bounding box center [152, 152] width 25 height 25
click at [227, 187] on button "l" at bounding box center [220, 187] width 25 height 25
click at [478, 228] on button "button" at bounding box center [471, 238] width 25 height 25
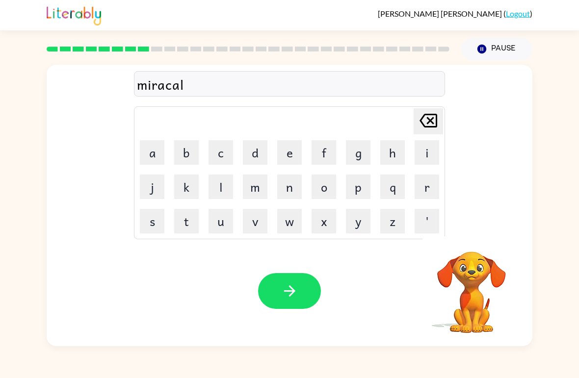
click at [308, 292] on button "button" at bounding box center [289, 291] width 63 height 36
click at [253, 192] on button "m" at bounding box center [255, 187] width 25 height 25
click at [429, 148] on button "i" at bounding box center [426, 152] width 25 height 25
click at [260, 155] on button "d" at bounding box center [255, 152] width 25 height 25
click at [252, 194] on button "m" at bounding box center [255, 187] width 25 height 25
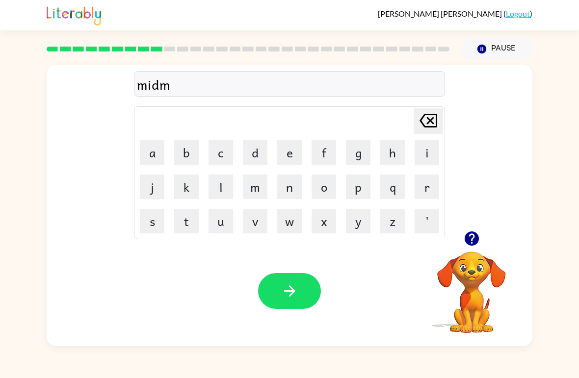
click at [325, 194] on button "o" at bounding box center [323, 187] width 25 height 25
click at [433, 184] on button "r" at bounding box center [426, 187] width 25 height 25
click at [293, 185] on button "n" at bounding box center [289, 187] width 25 height 25
click at [419, 148] on button "i" at bounding box center [426, 152] width 25 height 25
click at [290, 190] on button "n" at bounding box center [289, 187] width 25 height 25
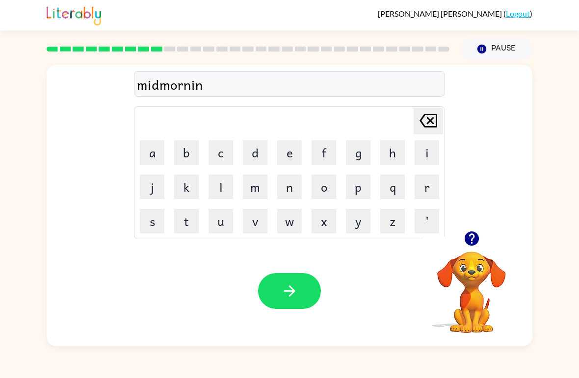
click at [367, 152] on button "g" at bounding box center [358, 152] width 25 height 25
click at [296, 300] on button "button" at bounding box center [289, 291] width 63 height 36
click at [474, 237] on icon "button" at bounding box center [471, 238] width 17 height 17
click at [251, 157] on button "d" at bounding box center [255, 152] width 25 height 25
click at [430, 149] on button "i" at bounding box center [426, 152] width 25 height 25
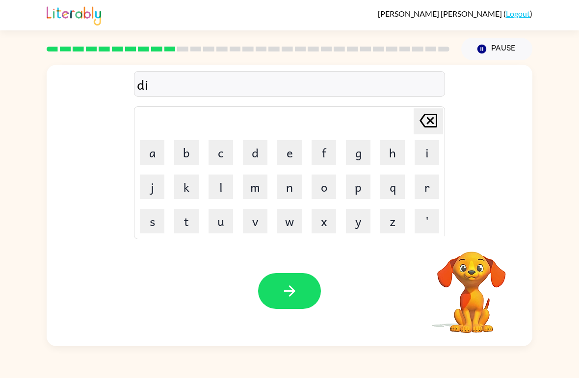
click at [151, 217] on button "s" at bounding box center [152, 221] width 25 height 25
click at [185, 223] on button "t" at bounding box center [186, 221] width 25 height 25
click at [478, 237] on icon "button" at bounding box center [471, 238] width 14 height 14
click at [431, 189] on button "r" at bounding box center [426, 187] width 25 height 25
click at [286, 144] on button "e" at bounding box center [289, 152] width 25 height 25
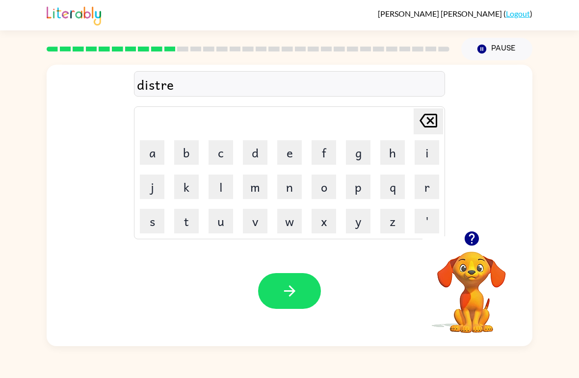
click at [152, 230] on button "s" at bounding box center [152, 221] width 25 height 25
click at [187, 225] on button "t" at bounding box center [186, 221] width 25 height 25
click at [473, 249] on button "button" at bounding box center [471, 238] width 25 height 25
click at [300, 298] on button "button" at bounding box center [289, 291] width 63 height 36
click at [428, 184] on button "r" at bounding box center [426, 187] width 25 height 25
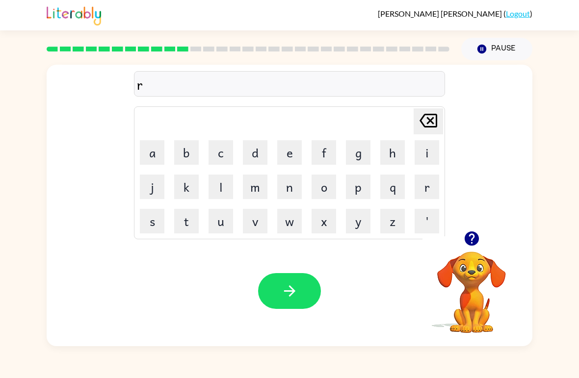
click at [326, 185] on button "o" at bounding box center [323, 187] width 25 height 25
click at [364, 184] on button "p" at bounding box center [358, 187] width 25 height 25
click at [290, 152] on button "e" at bounding box center [289, 152] width 25 height 25
click at [478, 233] on icon "button" at bounding box center [471, 238] width 17 height 17
click at [294, 293] on icon "button" at bounding box center [288, 290] width 11 height 11
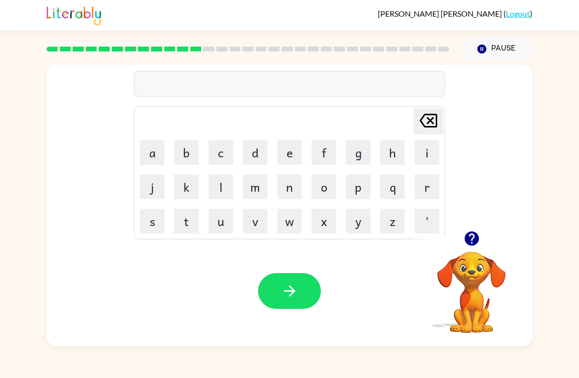
click at [224, 220] on button "u" at bounding box center [220, 221] width 25 height 25
click at [360, 190] on button "p" at bounding box center [358, 187] width 25 height 25
click at [361, 148] on button "g" at bounding box center [358, 152] width 25 height 25
click at [438, 191] on button "r" at bounding box center [426, 187] width 25 height 25
click at [160, 156] on button "a" at bounding box center [152, 152] width 25 height 25
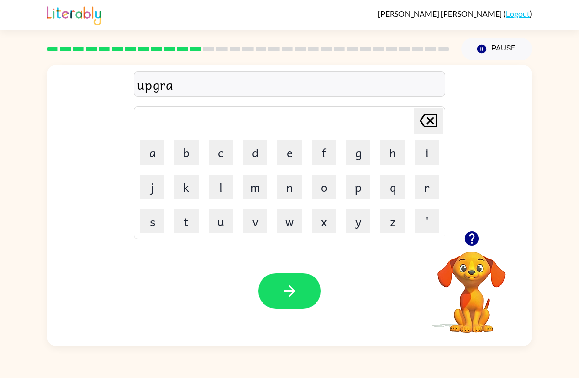
click at [259, 155] on button "d" at bounding box center [255, 152] width 25 height 25
click at [277, 150] on button "e" at bounding box center [289, 152] width 25 height 25
click at [303, 291] on button "button" at bounding box center [289, 291] width 63 height 36
click at [254, 186] on button "m" at bounding box center [255, 187] width 25 height 25
click at [156, 154] on button "a" at bounding box center [152, 152] width 25 height 25
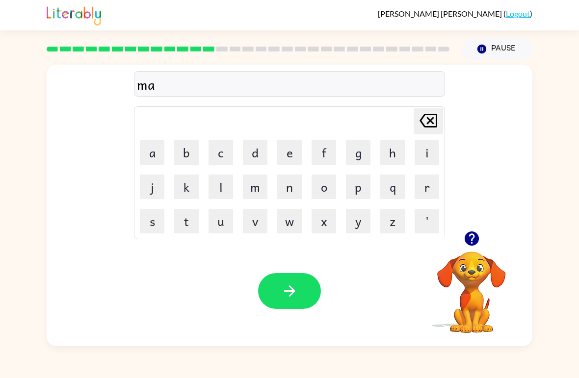
click at [257, 159] on button "d" at bounding box center [255, 152] width 25 height 25
click at [296, 186] on button "n" at bounding box center [289, 187] width 25 height 25
click at [295, 154] on button "e" at bounding box center [289, 152] width 25 height 25
click at [152, 228] on button "s" at bounding box center [152, 221] width 25 height 25
click at [151, 227] on button "s" at bounding box center [152, 221] width 25 height 25
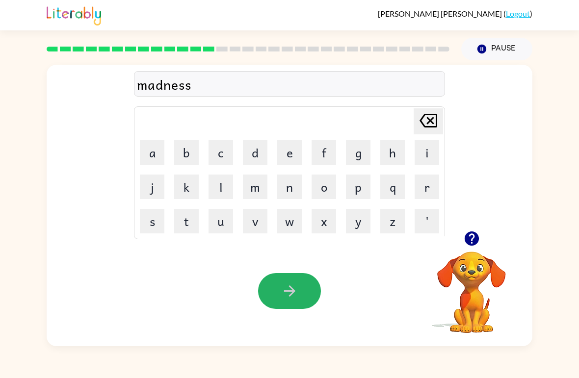
click at [302, 289] on button "button" at bounding box center [289, 291] width 63 height 36
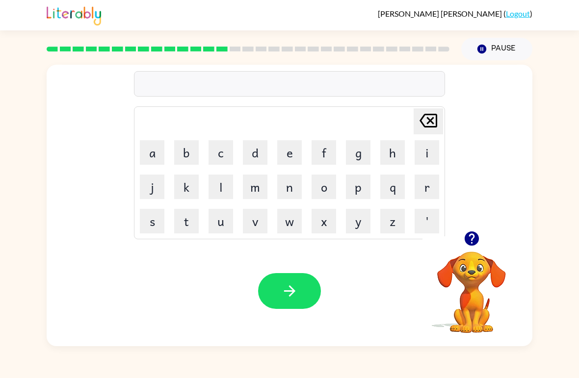
click at [190, 148] on button "b" at bounding box center [186, 152] width 25 height 25
click at [324, 188] on button "o" at bounding box center [323, 187] width 25 height 25
click at [286, 192] on button "n" at bounding box center [289, 187] width 25 height 25
click at [228, 219] on button "u" at bounding box center [220, 221] width 25 height 25
click at [161, 219] on button "s" at bounding box center [152, 221] width 25 height 25
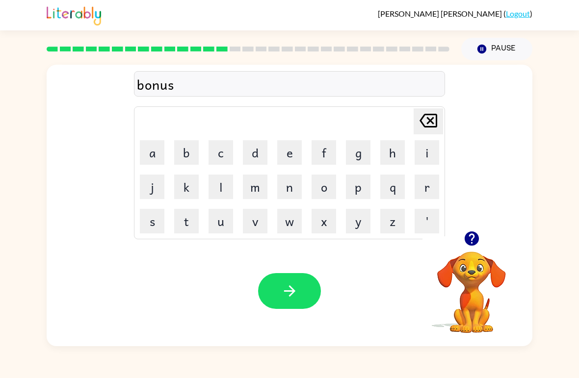
click at [302, 288] on button "button" at bounding box center [289, 291] width 63 height 36
click at [152, 222] on button "s" at bounding box center [152, 221] width 25 height 25
click at [287, 218] on button "w" at bounding box center [289, 221] width 25 height 25
click at [223, 223] on button "u" at bounding box center [220, 221] width 25 height 25
click at [426, 188] on button "r" at bounding box center [426, 187] width 25 height 25
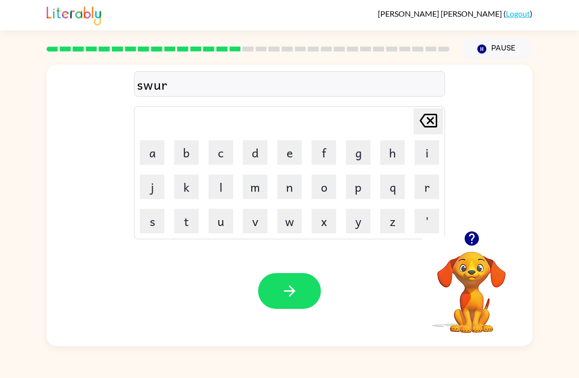
click at [244, 188] on button "m" at bounding box center [255, 187] width 25 height 25
click at [310, 272] on div "Your browser must support playing .mp4 files to use Literably. Please try using…" at bounding box center [289, 291] width 485 height 110
click at [305, 298] on button "button" at bounding box center [289, 291] width 63 height 36
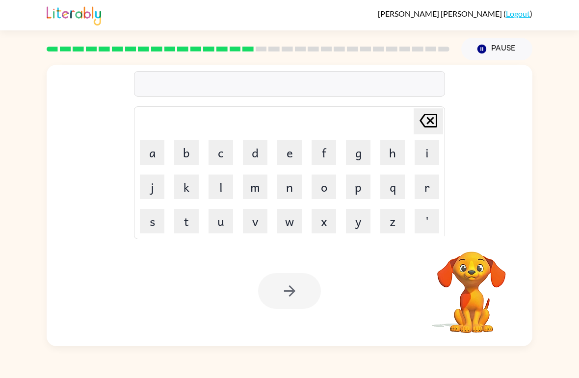
click at [409, 44] on div at bounding box center [248, 49] width 414 height 34
click at [430, 189] on button "r" at bounding box center [426, 187] width 25 height 25
click at [151, 152] on button "a" at bounding box center [152, 152] width 25 height 25
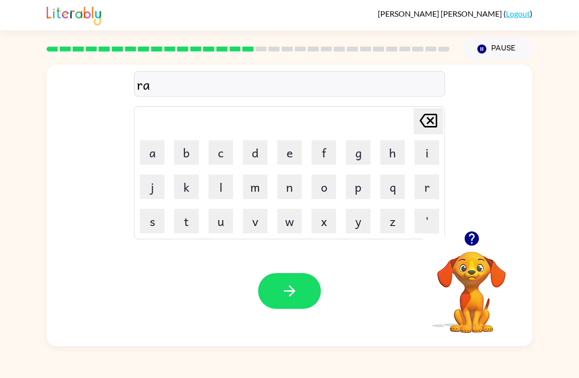
click at [253, 183] on button "m" at bounding box center [255, 187] width 25 height 25
click at [358, 188] on button "p" at bounding box center [358, 187] width 25 height 25
click at [285, 284] on icon "button" at bounding box center [289, 290] width 17 height 17
click at [465, 238] on icon "button" at bounding box center [471, 238] width 14 height 14
click at [189, 150] on button "b" at bounding box center [186, 152] width 25 height 25
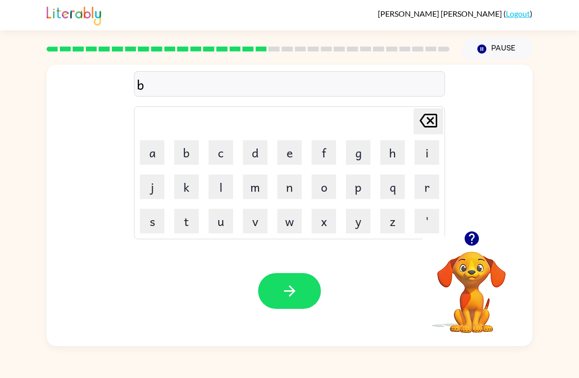
click at [432, 182] on button "r" at bounding box center [426, 187] width 25 height 25
click at [430, 148] on button "i" at bounding box center [426, 152] width 25 height 25
click at [290, 181] on button "n" at bounding box center [289, 187] width 25 height 25
click at [421, 154] on button "i" at bounding box center [426, 152] width 25 height 25
click at [289, 177] on button "n" at bounding box center [289, 187] width 25 height 25
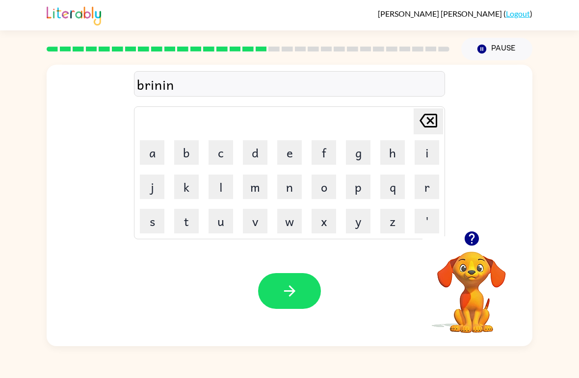
click at [363, 156] on button "g" at bounding box center [358, 152] width 25 height 25
click at [293, 286] on icon "button" at bounding box center [289, 290] width 17 height 17
click at [472, 241] on icon "button" at bounding box center [471, 238] width 14 height 14
click at [427, 186] on button "r" at bounding box center [426, 187] width 25 height 25
click at [438, 148] on button "i" at bounding box center [426, 152] width 25 height 25
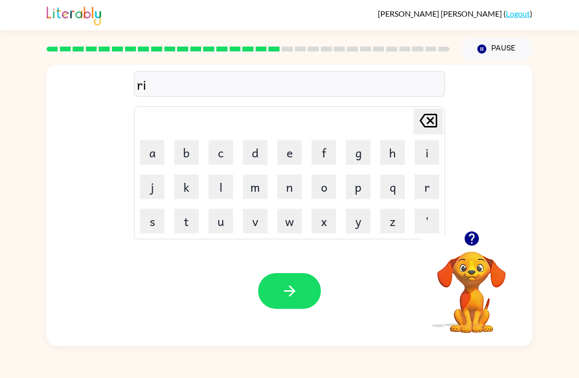
click at [152, 219] on button "s" at bounding box center [152, 221] width 25 height 25
click at [223, 144] on button "c" at bounding box center [220, 152] width 25 height 25
click at [183, 188] on button "k" at bounding box center [186, 187] width 25 height 25
click at [431, 150] on button "i" at bounding box center [426, 152] width 25 height 25
click at [143, 217] on button "s" at bounding box center [152, 221] width 25 height 25
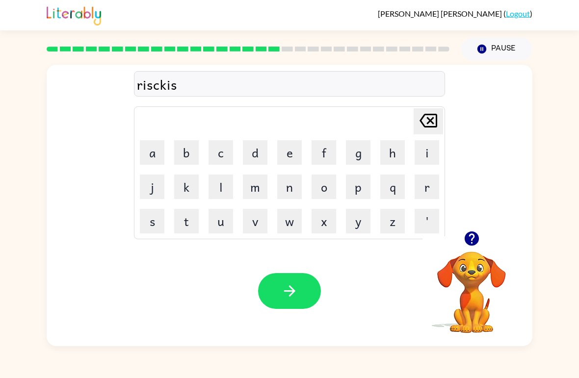
click at [186, 218] on button "t" at bounding box center [186, 221] width 25 height 25
click at [428, 112] on icon "[PERSON_NAME] last character input" at bounding box center [428, 121] width 24 height 24
click at [436, 120] on icon at bounding box center [428, 121] width 18 height 14
click at [436, 119] on icon at bounding box center [428, 121] width 18 height 14
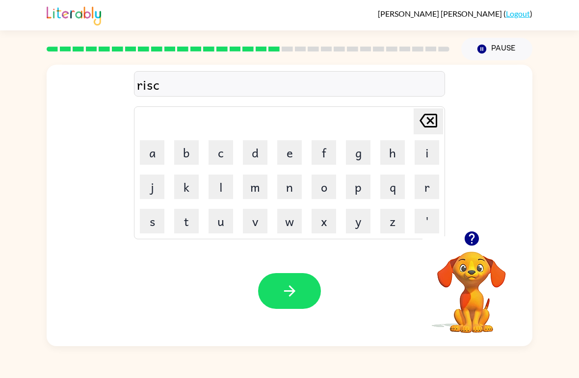
click at [439, 117] on icon "[PERSON_NAME] last character input" at bounding box center [428, 121] width 24 height 24
click at [442, 115] on button "[PERSON_NAME] last character input" at bounding box center [427, 121] width 29 height 26
click at [154, 218] on button "s" at bounding box center [152, 221] width 25 height 25
click at [179, 191] on button "k" at bounding box center [186, 187] width 25 height 25
click at [429, 142] on button "i" at bounding box center [426, 152] width 25 height 25
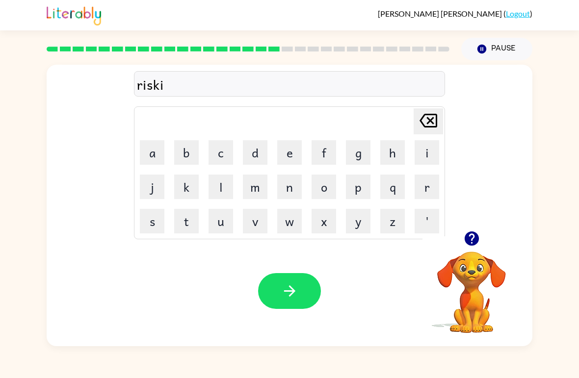
click at [156, 218] on button "s" at bounding box center [152, 221] width 25 height 25
click at [187, 226] on button "t" at bounding box center [186, 221] width 25 height 25
click at [292, 284] on icon "button" at bounding box center [289, 290] width 17 height 17
click at [476, 238] on icon "button" at bounding box center [471, 238] width 14 height 14
click at [326, 183] on button "o" at bounding box center [323, 187] width 25 height 25
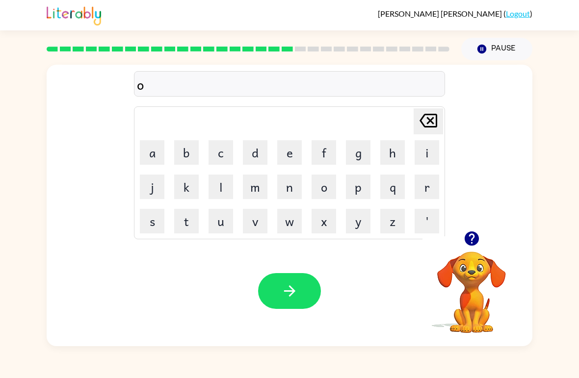
click at [428, 183] on button "r" at bounding box center [426, 187] width 25 height 25
click at [214, 152] on button "c" at bounding box center [220, 152] width 25 height 25
click at [393, 149] on button "h" at bounding box center [392, 152] width 25 height 25
click at [283, 221] on button "w" at bounding box center [289, 221] width 25 height 25
click at [146, 145] on button "a" at bounding box center [152, 152] width 25 height 25
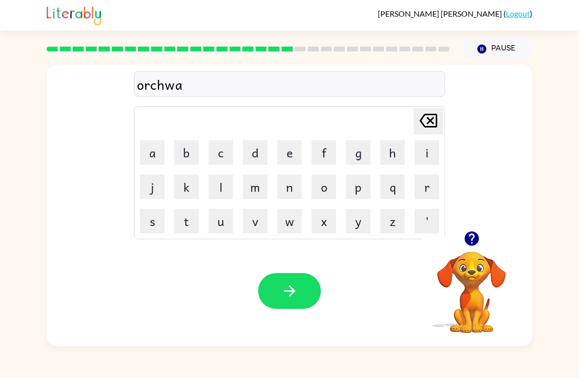
click at [359, 221] on button "y" at bounding box center [358, 221] width 25 height 25
click at [303, 289] on button "button" at bounding box center [289, 291] width 63 height 36
click at [474, 236] on icon "button" at bounding box center [471, 238] width 17 height 17
click at [569, 6] on div "[PERSON_NAME] ( Logout )" at bounding box center [289, 15] width 579 height 30
click at [475, 234] on icon "button" at bounding box center [471, 238] width 14 height 14
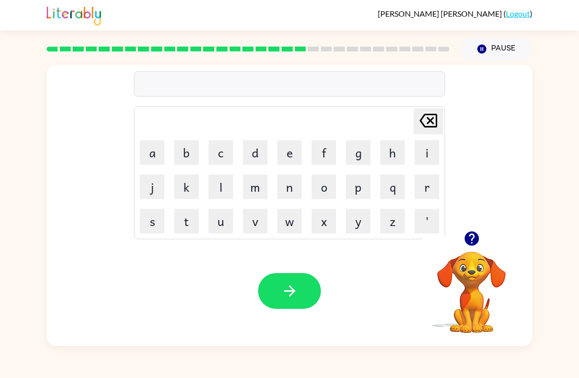
click at [323, 151] on button "f" at bounding box center [323, 152] width 25 height 25
click at [332, 195] on button "o" at bounding box center [323, 187] width 25 height 25
click at [221, 188] on button "l" at bounding box center [220, 187] width 25 height 25
click at [220, 188] on button "l" at bounding box center [220, 187] width 25 height 25
click at [325, 188] on button "o" at bounding box center [323, 187] width 25 height 25
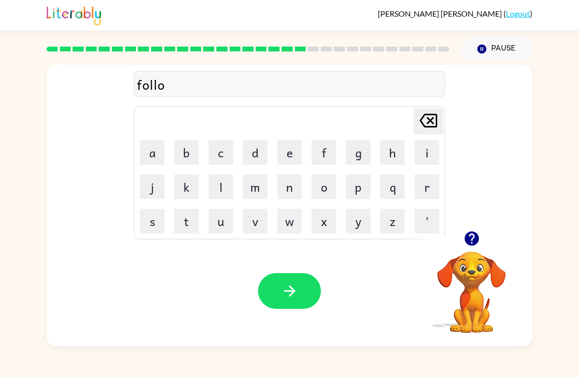
click at [290, 221] on button "w" at bounding box center [289, 221] width 25 height 25
click at [294, 152] on button "e" at bounding box center [289, 152] width 25 height 25
click at [257, 155] on button "d" at bounding box center [255, 152] width 25 height 25
click at [299, 292] on button "button" at bounding box center [289, 291] width 63 height 36
click at [473, 240] on icon "button" at bounding box center [471, 238] width 14 height 14
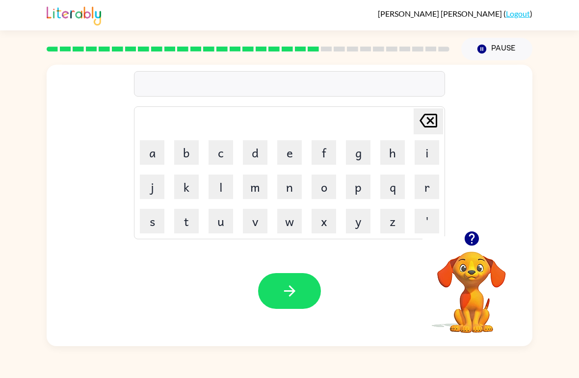
click at [476, 248] on button "button" at bounding box center [471, 238] width 25 height 25
click at [472, 240] on icon "button" at bounding box center [471, 238] width 17 height 17
click at [151, 222] on button "s" at bounding box center [152, 221] width 25 height 25
click at [293, 193] on button "n" at bounding box center [289, 187] width 25 height 25
click at [428, 116] on icon "[PERSON_NAME] last character input" at bounding box center [428, 121] width 24 height 24
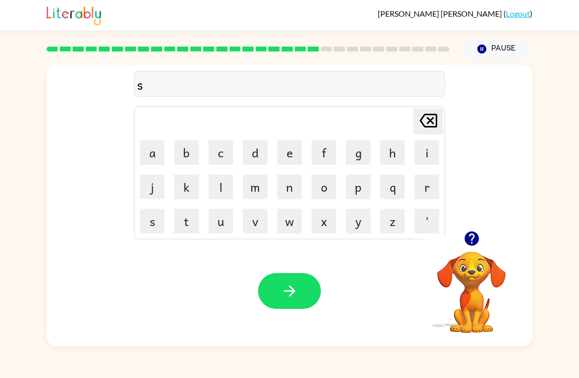
click at [259, 150] on button "d" at bounding box center [255, 152] width 25 height 25
click at [294, 300] on icon "button" at bounding box center [289, 290] width 17 height 17
click at [146, 222] on button "s" at bounding box center [152, 221] width 25 height 25
click at [184, 218] on button "t" at bounding box center [186, 221] width 25 height 25
click at [144, 155] on button "a" at bounding box center [152, 152] width 25 height 25
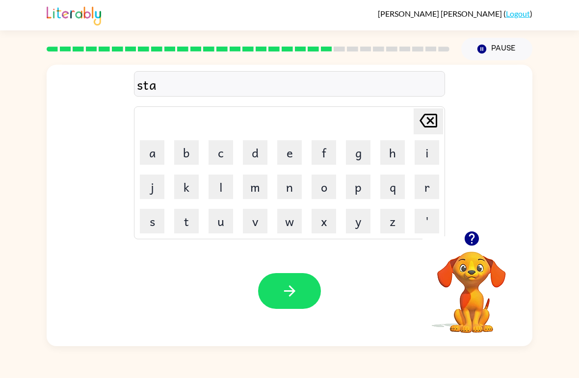
click at [432, 145] on button "i" at bounding box center [426, 152] width 25 height 25
click at [291, 187] on button "n" at bounding box center [289, 187] width 25 height 25
click at [294, 291] on icon "button" at bounding box center [288, 290] width 11 height 11
click at [327, 146] on button "f" at bounding box center [323, 152] width 25 height 25
click at [326, 194] on button "o" at bounding box center [323, 187] width 25 height 25
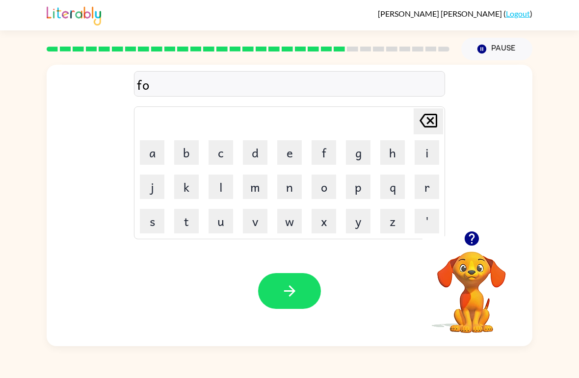
click at [285, 230] on button "w" at bounding box center [289, 221] width 25 height 25
click at [147, 151] on button "a" at bounding box center [152, 152] width 25 height 25
click at [257, 151] on button "d" at bounding box center [255, 152] width 25 height 25
click at [290, 295] on icon "button" at bounding box center [289, 290] width 17 height 17
click at [474, 251] on button "button" at bounding box center [471, 238] width 25 height 25
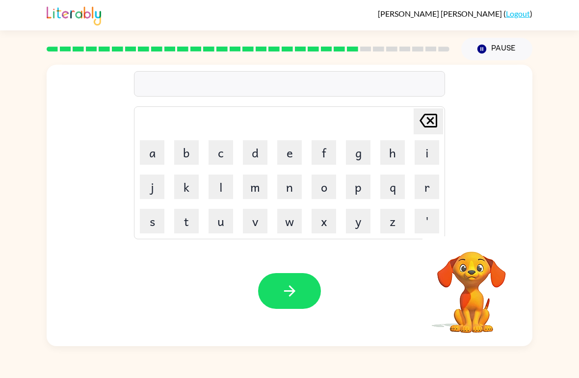
click at [475, 252] on video "Your browser must support playing .mp4 files to use Literably. Please try using…" at bounding box center [471, 285] width 98 height 98
click at [486, 238] on video "Your browser must support playing .mp4 files to use Literably. Please try using…" at bounding box center [471, 285] width 98 height 98
click at [301, 287] on button "button" at bounding box center [289, 291] width 63 height 36
click at [425, 182] on button "r" at bounding box center [426, 187] width 25 height 25
click at [283, 154] on button "e" at bounding box center [289, 152] width 25 height 25
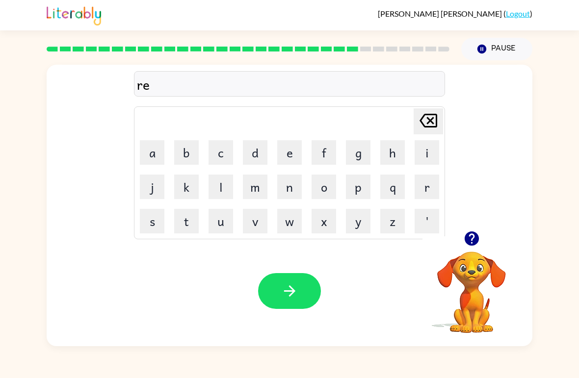
click at [216, 190] on button "l" at bounding box center [220, 187] width 25 height 25
click at [145, 150] on button "a" at bounding box center [152, 152] width 25 height 25
click at [257, 153] on button "d" at bounding box center [255, 152] width 25 height 25
click at [292, 146] on button "e" at bounding box center [289, 152] width 25 height 25
click at [263, 151] on button "d" at bounding box center [255, 152] width 25 height 25
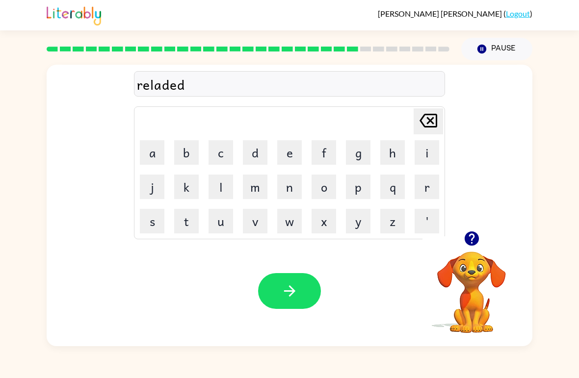
click at [302, 294] on button "button" at bounding box center [289, 291] width 63 height 36
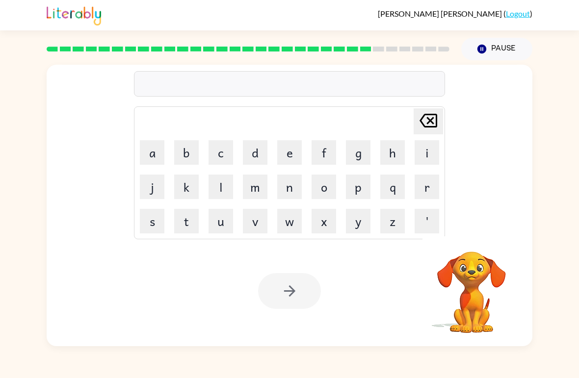
click at [364, 153] on button "g" at bounding box center [358, 152] width 25 height 25
click at [324, 188] on button "o" at bounding box center [323, 187] width 25 height 25
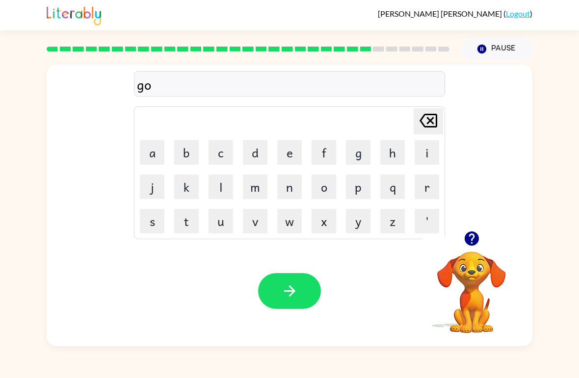
click at [179, 153] on button "b" at bounding box center [186, 152] width 25 height 25
click at [220, 181] on button "l" at bounding box center [220, 187] width 25 height 25
click at [425, 151] on button "i" at bounding box center [426, 152] width 25 height 25
click at [290, 193] on button "n" at bounding box center [289, 187] width 25 height 25
click at [302, 279] on button "button" at bounding box center [289, 291] width 63 height 36
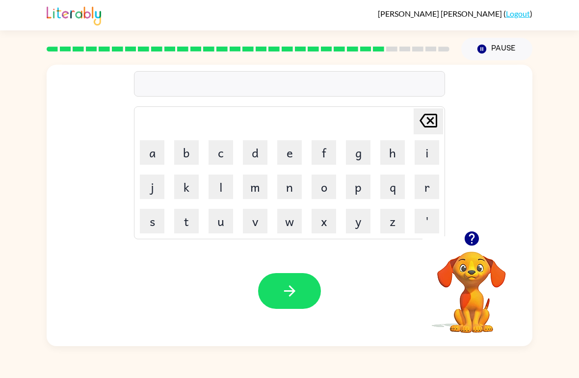
click at [473, 244] on icon "button" at bounding box center [471, 238] width 14 height 14
click at [293, 220] on button "w" at bounding box center [289, 221] width 25 height 25
click at [354, 189] on button "p" at bounding box center [358, 187] width 25 height 25
click at [429, 121] on icon at bounding box center [428, 121] width 18 height 14
click at [327, 186] on button "o" at bounding box center [323, 187] width 25 height 25
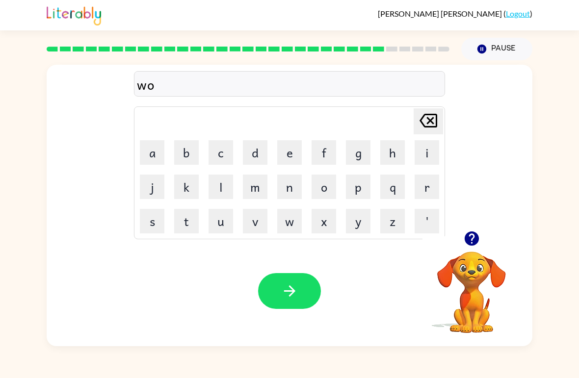
click at [293, 191] on button "n" at bounding box center [289, 187] width 25 height 25
click at [262, 151] on button "d" at bounding box center [255, 152] width 25 height 25
click at [290, 148] on button "e" at bounding box center [289, 152] width 25 height 25
click at [428, 181] on button "r" at bounding box center [426, 187] width 25 height 25
click at [153, 181] on button "j" at bounding box center [152, 187] width 25 height 25
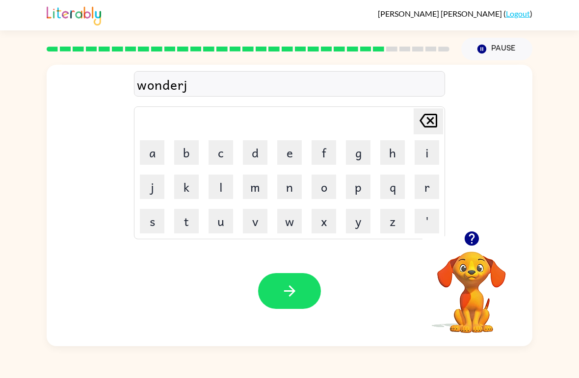
click at [148, 146] on button "a" at bounding box center [152, 152] width 25 height 25
click at [223, 151] on button "c" at bounding box center [220, 152] width 25 height 25
click at [189, 186] on button "k" at bounding box center [186, 187] width 25 height 25
click at [299, 280] on button "button" at bounding box center [289, 291] width 63 height 36
click at [471, 242] on icon "button" at bounding box center [471, 238] width 14 height 14
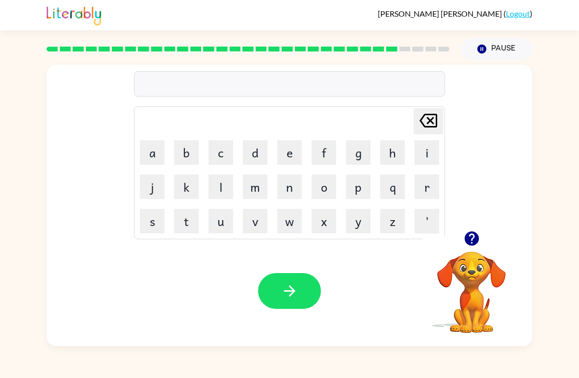
click at [190, 193] on button "k" at bounding box center [186, 187] width 25 height 25
click at [425, 152] on button "i" at bounding box center [426, 152] width 25 height 25
click at [434, 114] on icon at bounding box center [428, 121] width 18 height 14
click at [433, 127] on icon at bounding box center [428, 121] width 18 height 14
click at [190, 186] on button "k" at bounding box center [186, 187] width 25 height 25
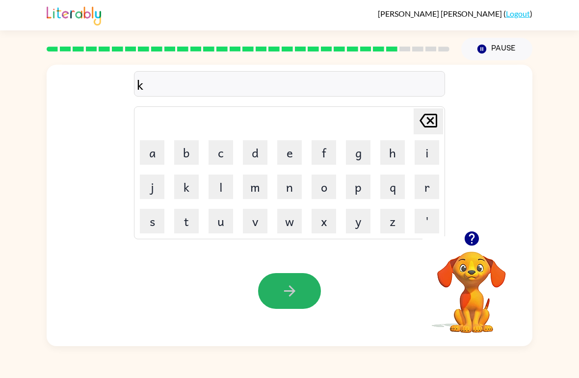
click at [302, 296] on button "button" at bounding box center [289, 291] width 63 height 36
click at [468, 237] on icon "button" at bounding box center [471, 238] width 14 height 14
click at [328, 158] on button "f" at bounding box center [323, 152] width 25 height 25
click at [428, 150] on button "i" at bounding box center [426, 152] width 25 height 25
click at [287, 190] on button "n" at bounding box center [289, 187] width 25 height 25
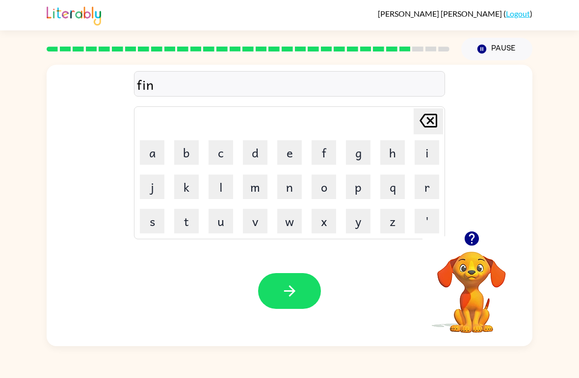
click at [293, 282] on button "button" at bounding box center [289, 291] width 63 height 36
click at [150, 214] on button "s" at bounding box center [152, 221] width 25 height 25
click at [320, 188] on button "o" at bounding box center [323, 187] width 25 height 25
click at [216, 223] on button "u" at bounding box center [220, 221] width 25 height 25
click at [296, 282] on button "button" at bounding box center [289, 291] width 63 height 36
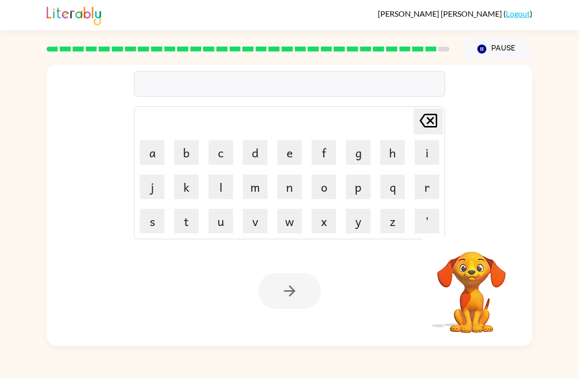
click at [358, 21] on div "[PERSON_NAME] ( Logout )" at bounding box center [289, 15] width 485 height 30
click at [226, 218] on button "u" at bounding box center [220, 221] width 25 height 25
click at [296, 184] on button "n" at bounding box center [289, 187] width 25 height 25
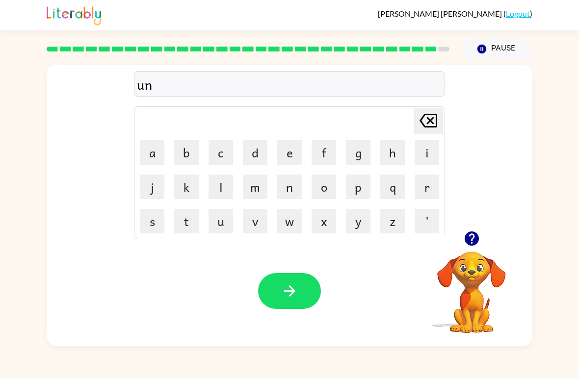
click at [326, 152] on button "f" at bounding box center [323, 152] width 25 height 25
click at [434, 186] on button "r" at bounding box center [426, 187] width 25 height 25
click at [150, 155] on button "a" at bounding box center [152, 152] width 25 height 25
click at [429, 153] on button "i" at bounding box center [426, 152] width 25 height 25
click at [290, 188] on button "n" at bounding box center [289, 187] width 25 height 25
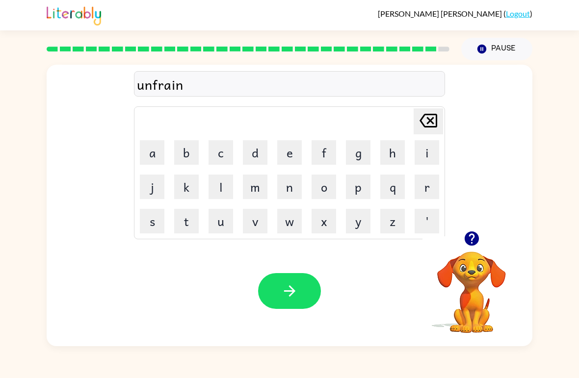
click at [292, 289] on icon "button" at bounding box center [288, 290] width 11 height 11
